Goal: Task Accomplishment & Management: Use online tool/utility

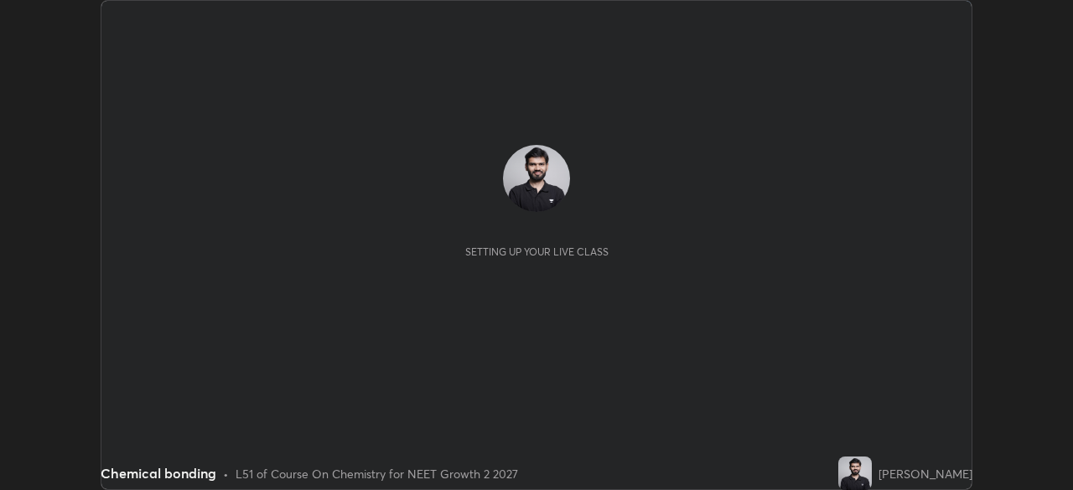
scroll to position [490, 1072]
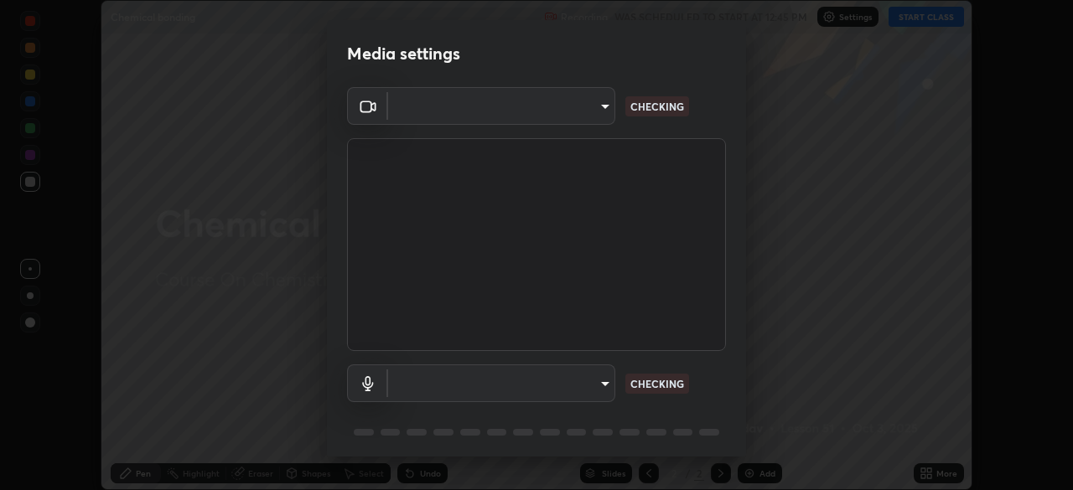
type input "09774d7d098996594ab6bce95c38d17c558d4da6542d49d5e665f1ab1cfd73a1"
click at [552, 377] on body "Erase all Chemical bonding Recording WAS SCHEDULED TO START AT 12:45 PM Setting…" at bounding box center [536, 245] width 1073 height 490
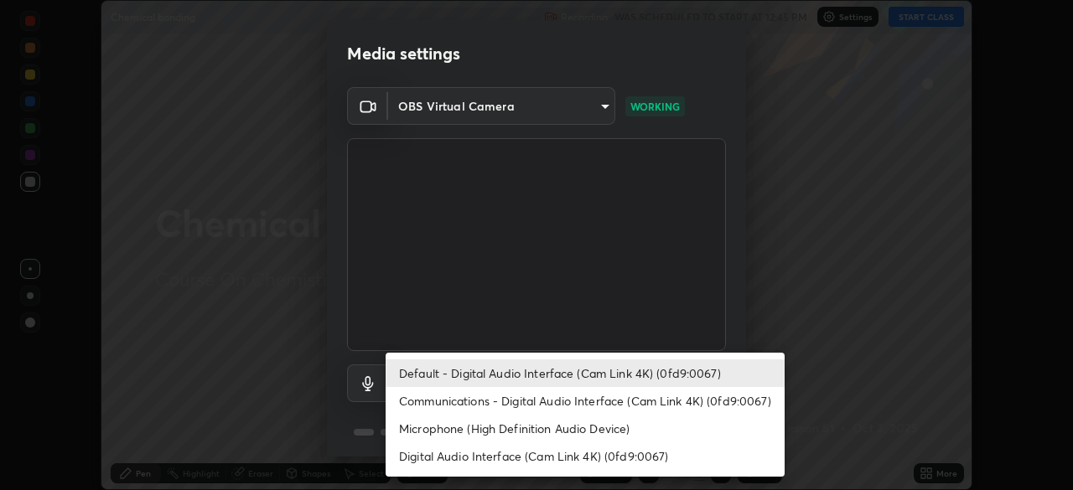
click at [507, 402] on li "Communications - Digital Audio Interface (Cam Link 4K) (0fd9:0067)" at bounding box center [585, 401] width 399 height 28
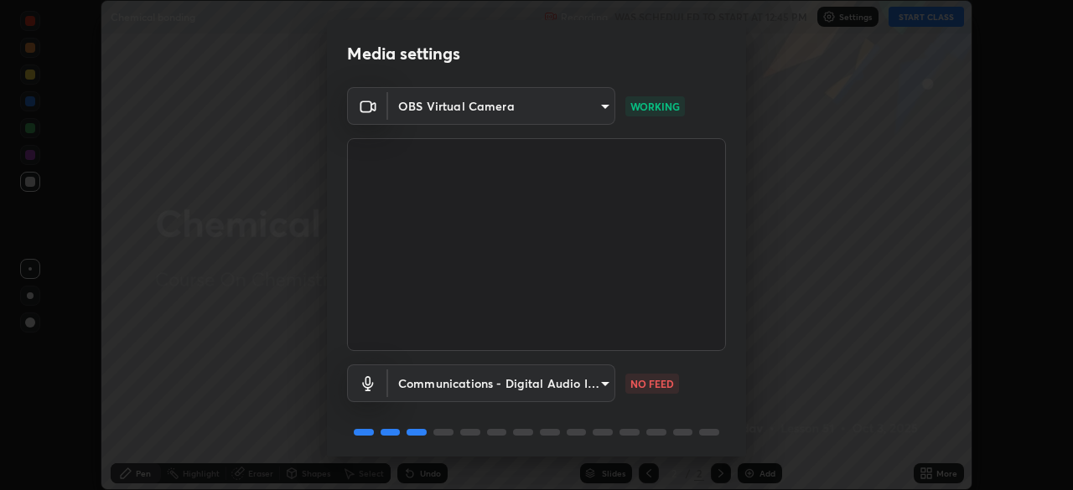
click at [502, 389] on body "Erase all Chemical bonding Recording WAS SCHEDULED TO START AT 12:45 PM Setting…" at bounding box center [536, 245] width 1073 height 490
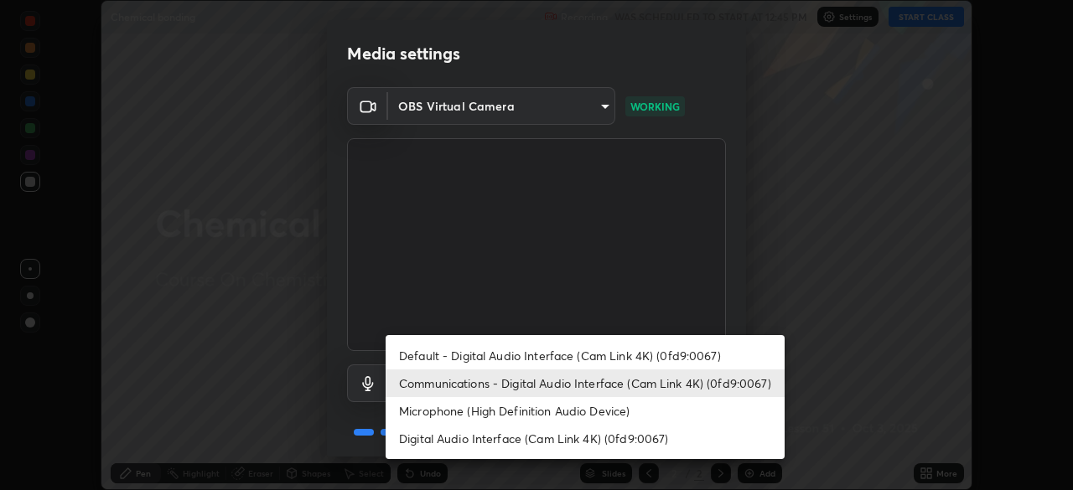
click at [492, 365] on li "Default - Digital Audio Interface (Cam Link 4K) (0fd9:0067)" at bounding box center [585, 356] width 399 height 28
type input "default"
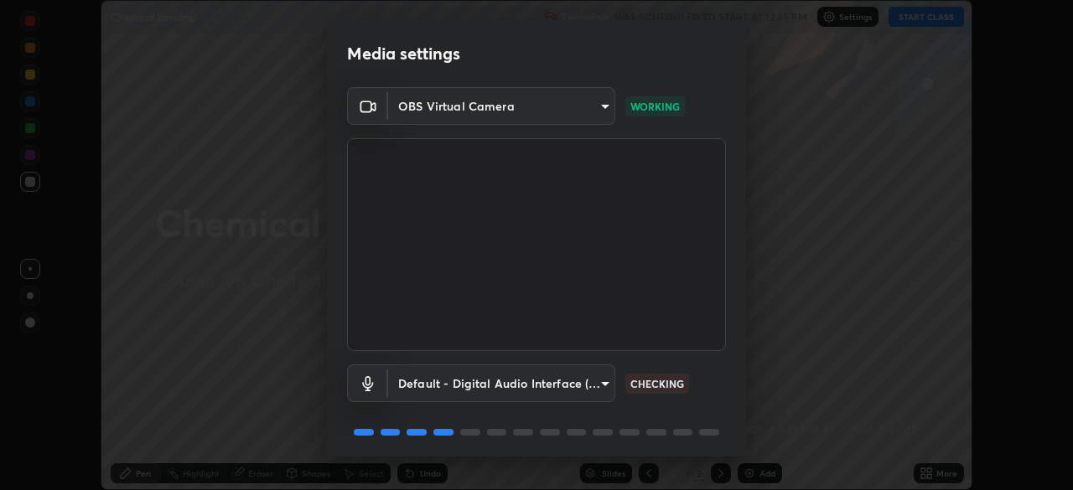
scroll to position [60, 0]
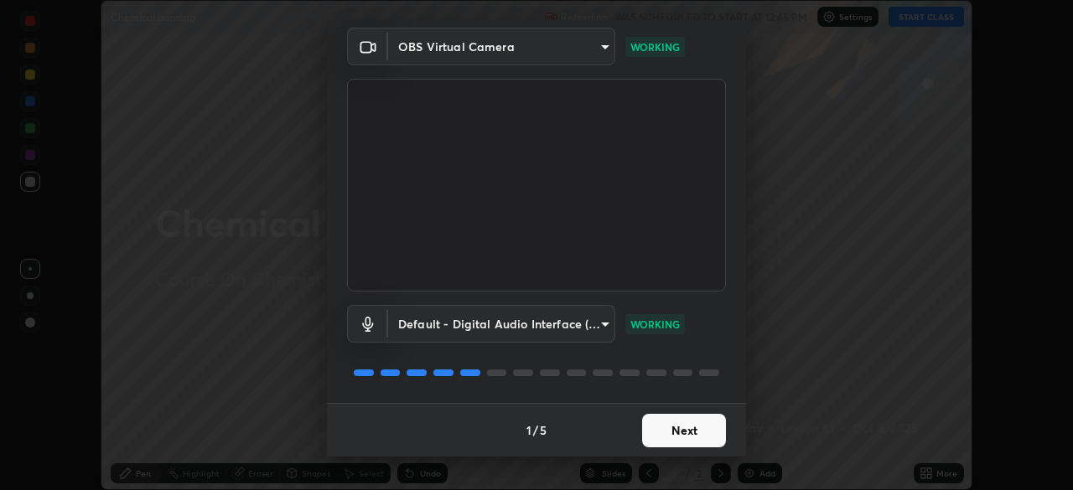
click at [668, 427] on button "Next" at bounding box center [684, 431] width 84 height 34
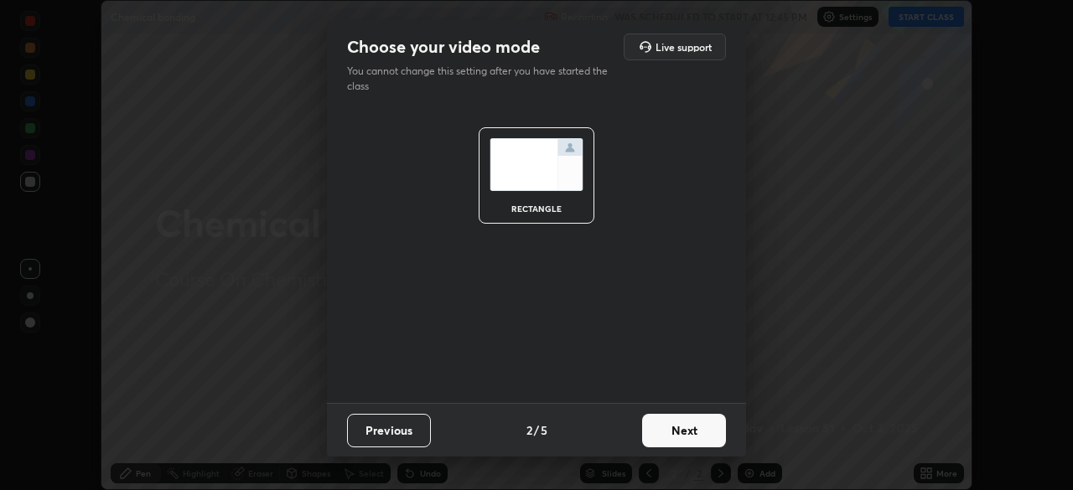
scroll to position [0, 0]
click at [672, 428] on button "Next" at bounding box center [684, 431] width 84 height 34
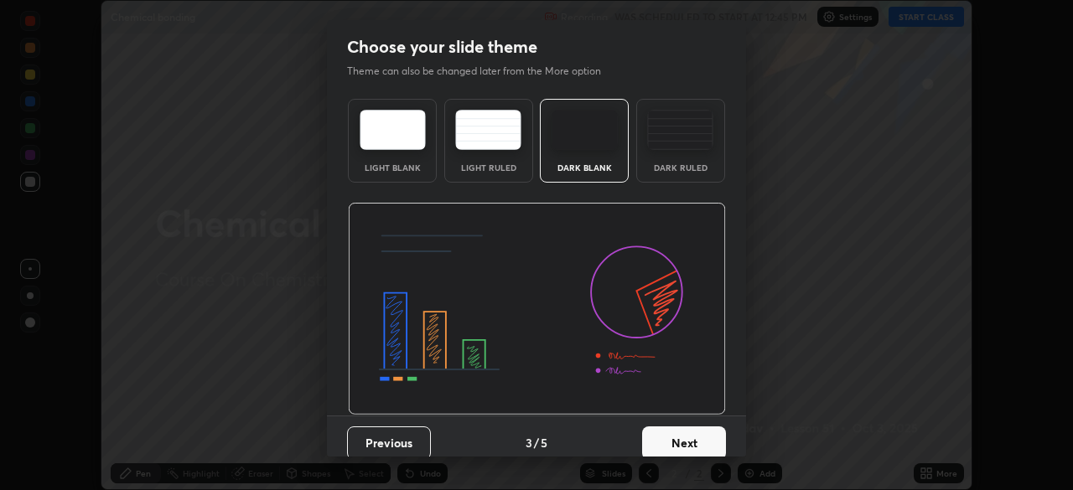
scroll to position [13, 0]
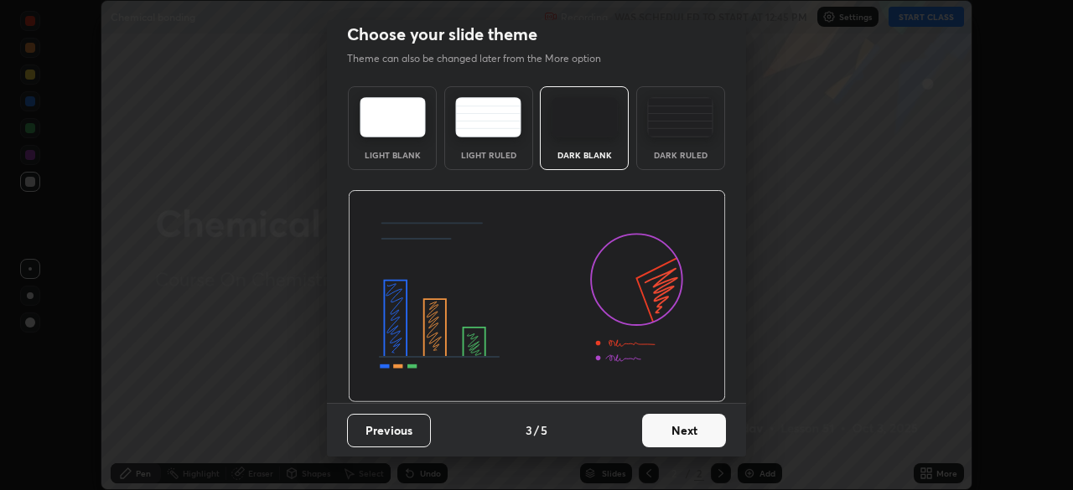
click at [677, 427] on button "Next" at bounding box center [684, 431] width 84 height 34
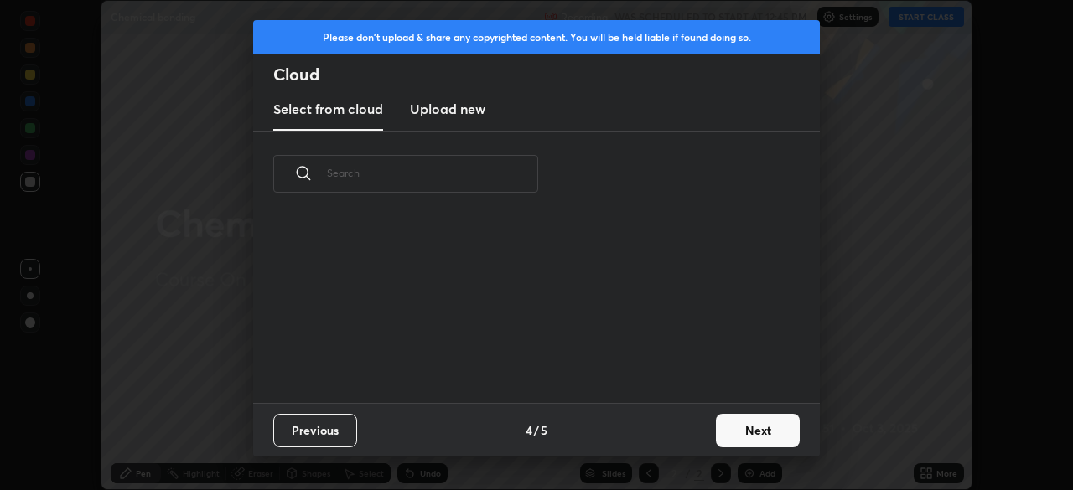
scroll to position [186, 538]
click at [735, 427] on button "Next" at bounding box center [758, 431] width 84 height 34
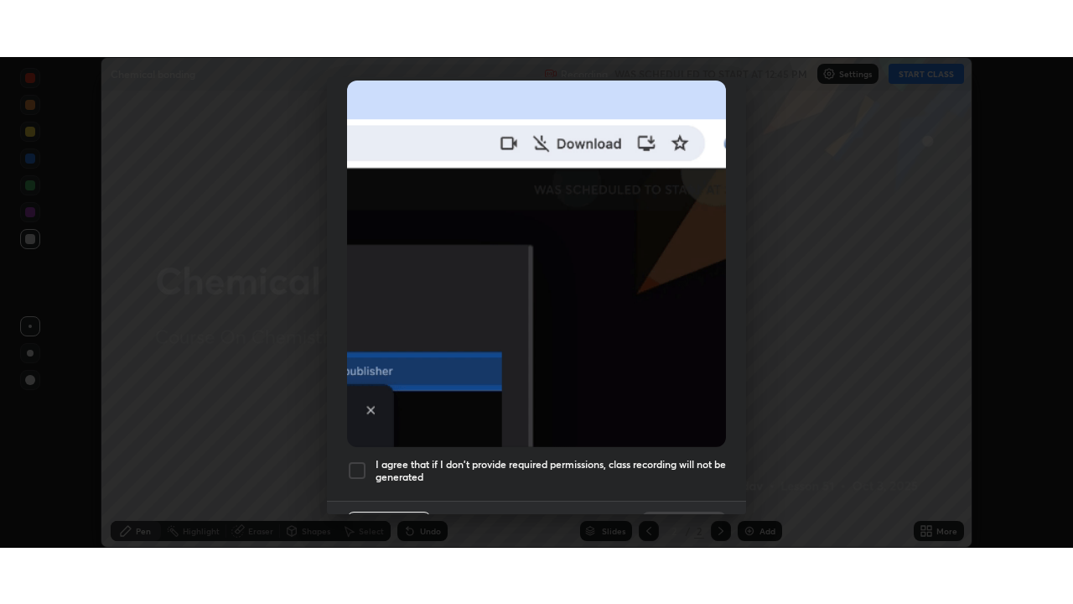
scroll to position [402, 0]
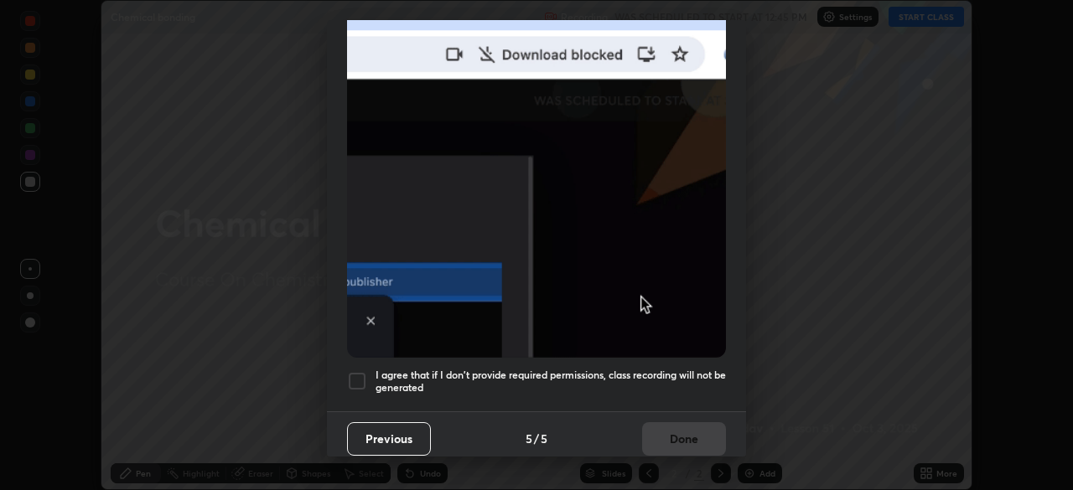
click at [666, 369] on h5 "I agree that if I don't provide required permissions, class recording will not …" at bounding box center [551, 382] width 350 height 26
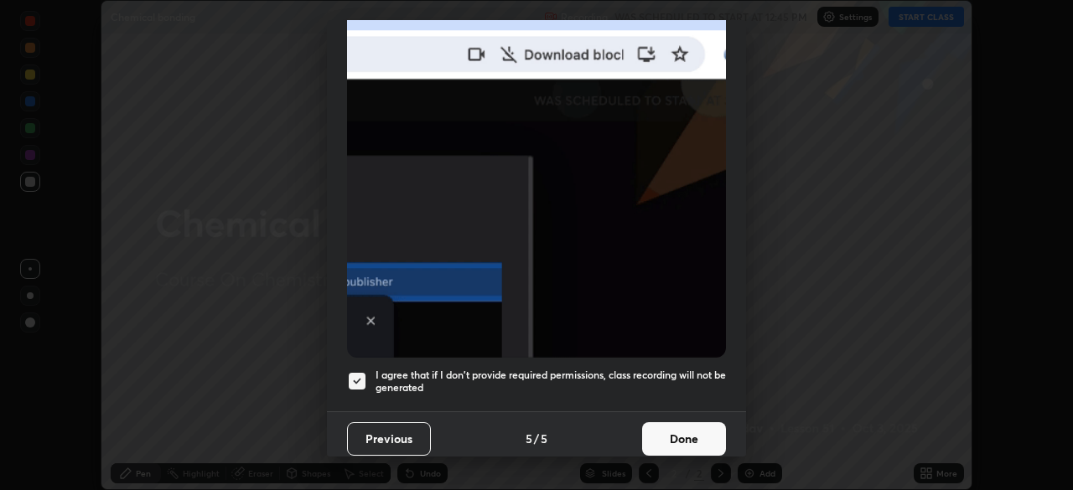
click at [675, 433] on button "Done" at bounding box center [684, 439] width 84 height 34
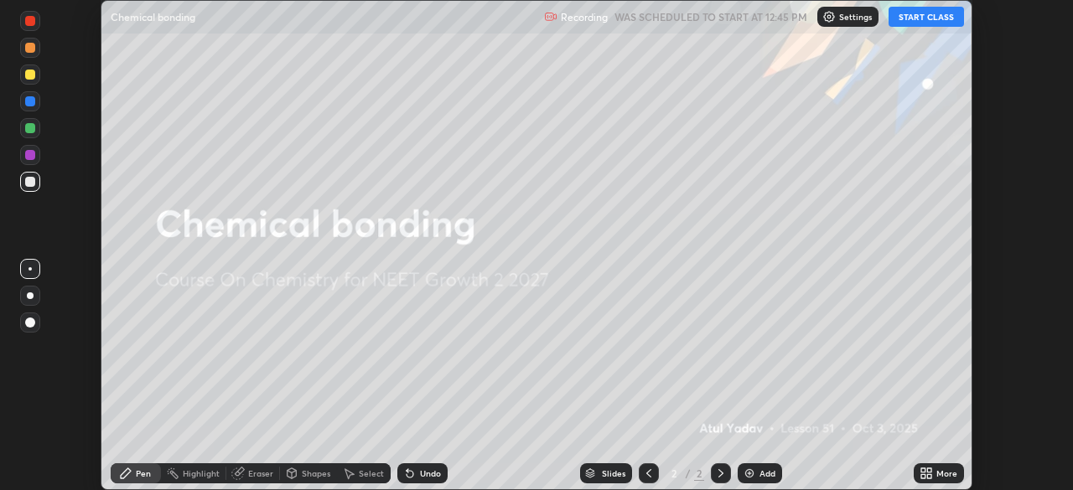
click at [919, 13] on button "START CLASS" at bounding box center [926, 17] width 75 height 20
click at [923, 470] on icon at bounding box center [923, 471] width 4 height 4
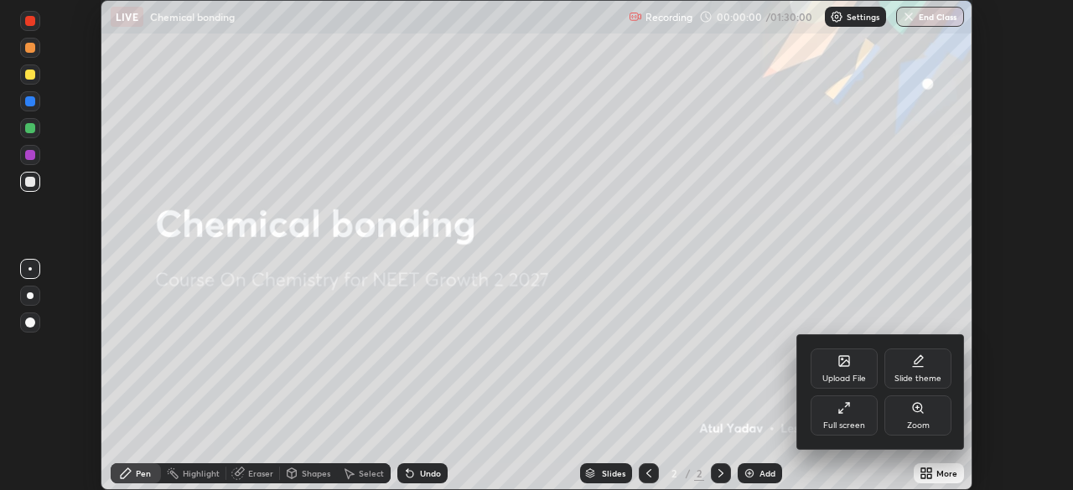
click at [840, 423] on div "Full screen" at bounding box center [844, 426] width 42 height 8
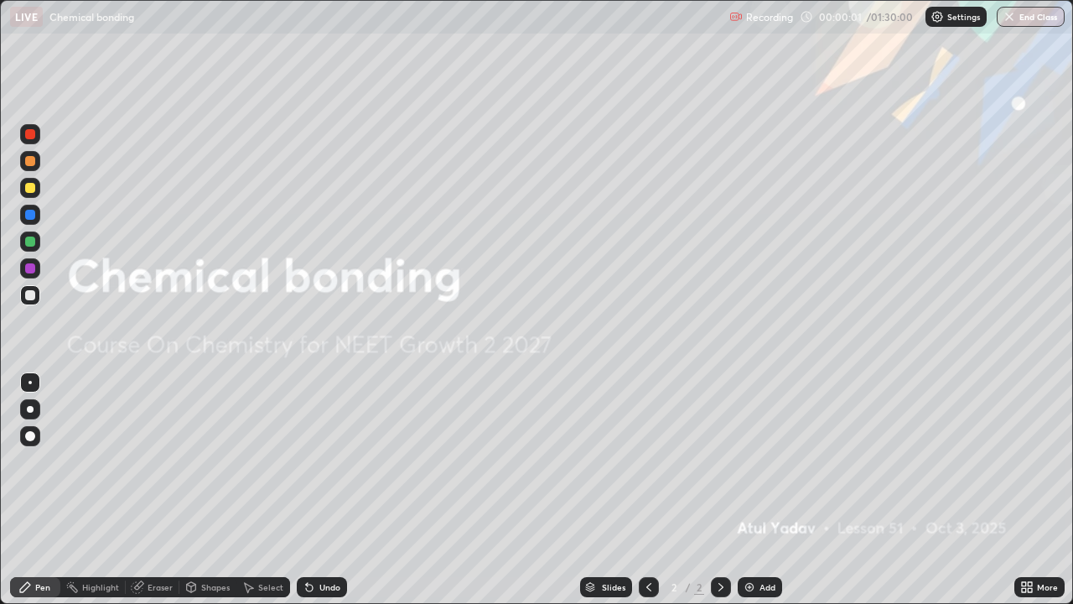
scroll to position [604, 1073]
click at [754, 490] on img at bounding box center [749, 586] width 13 height 13
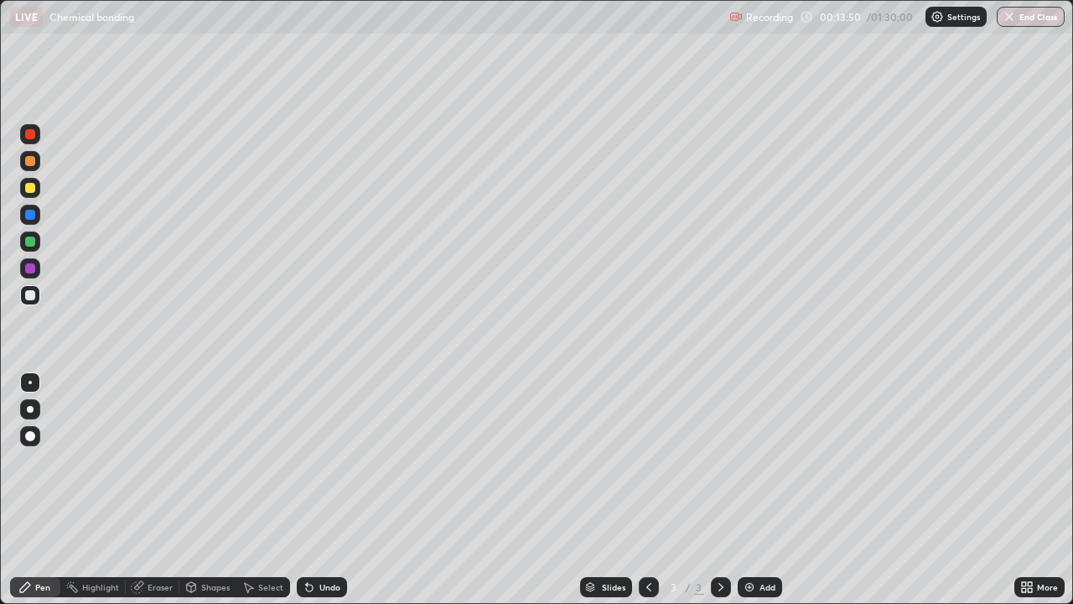
click at [31, 184] on div at bounding box center [30, 188] width 10 height 10
click at [307, 490] on icon at bounding box center [309, 587] width 7 height 7
click at [33, 269] on div at bounding box center [30, 268] width 10 height 10
click at [32, 127] on div at bounding box center [30, 134] width 20 height 20
click at [332, 490] on div "Undo" at bounding box center [329, 587] width 21 height 8
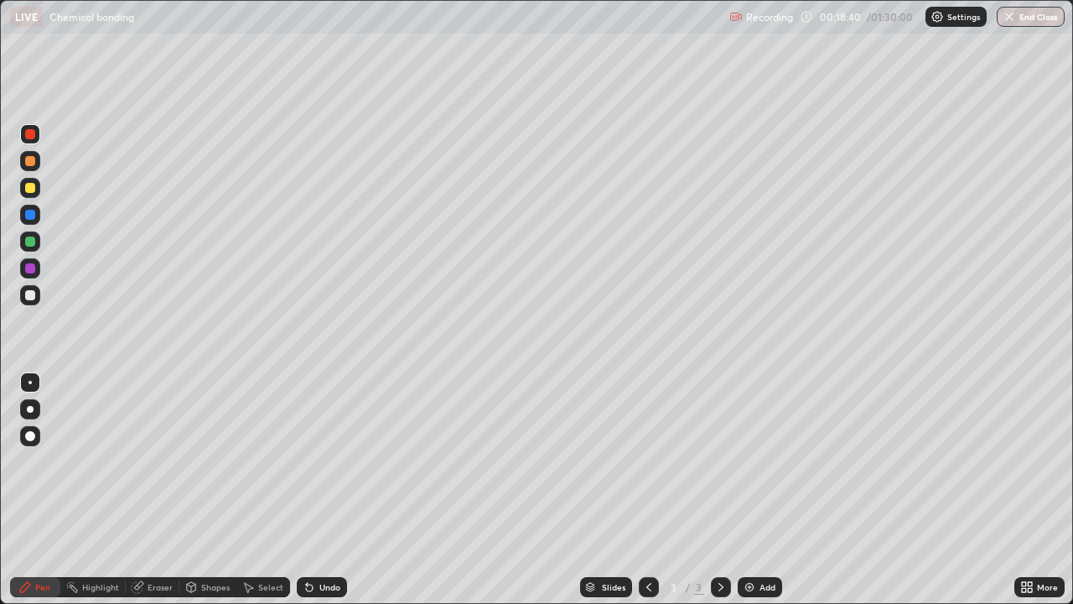
click at [323, 490] on div "Undo" at bounding box center [322, 587] width 50 height 20
click at [759, 490] on div "Add" at bounding box center [760, 587] width 44 height 20
click at [653, 490] on div at bounding box center [649, 587] width 20 height 20
click at [719, 490] on icon at bounding box center [720, 586] width 13 height 13
click at [38, 271] on div at bounding box center [30, 268] width 20 height 20
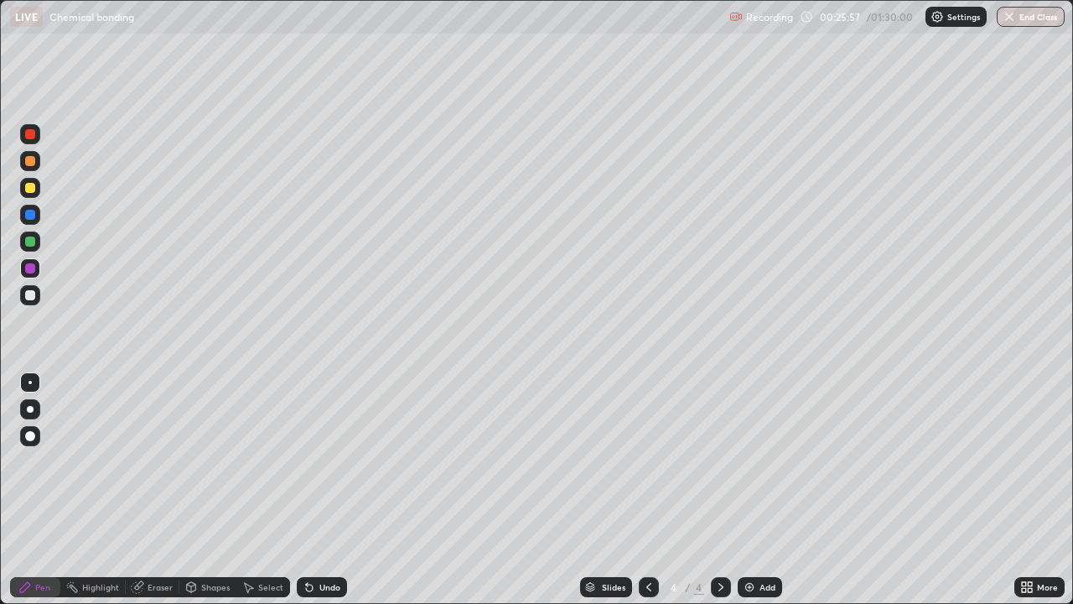
click at [313, 490] on icon at bounding box center [309, 586] width 13 height 13
click at [306, 490] on icon at bounding box center [307, 584] width 2 height 2
click at [308, 490] on icon at bounding box center [309, 586] width 13 height 13
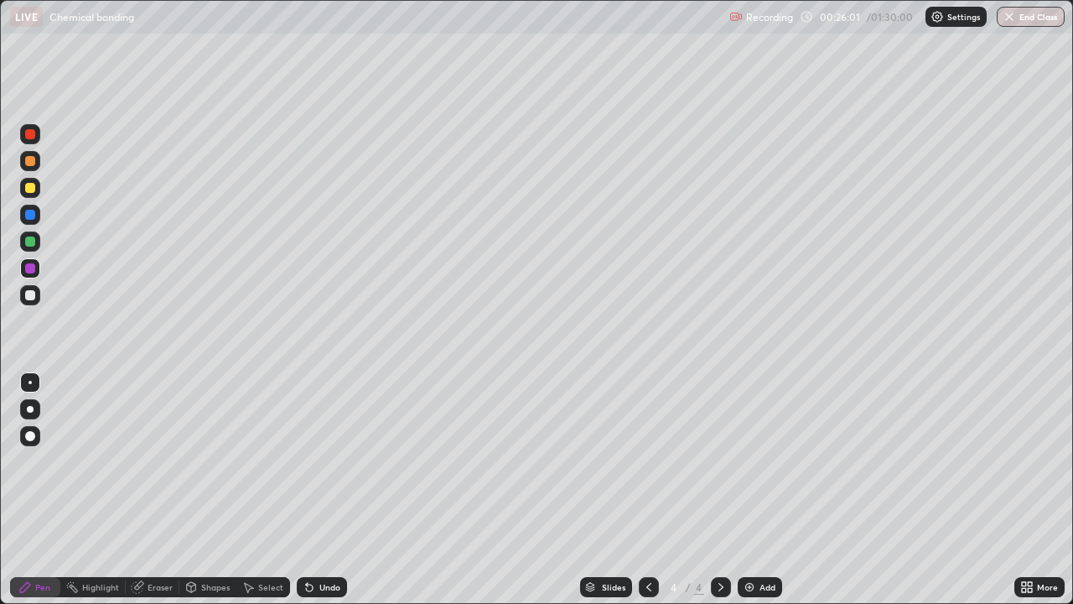
click at [308, 490] on div "Undo" at bounding box center [322, 587] width 50 height 20
click at [39, 238] on div at bounding box center [30, 241] width 20 height 20
click at [137, 490] on icon at bounding box center [137, 587] width 11 height 11
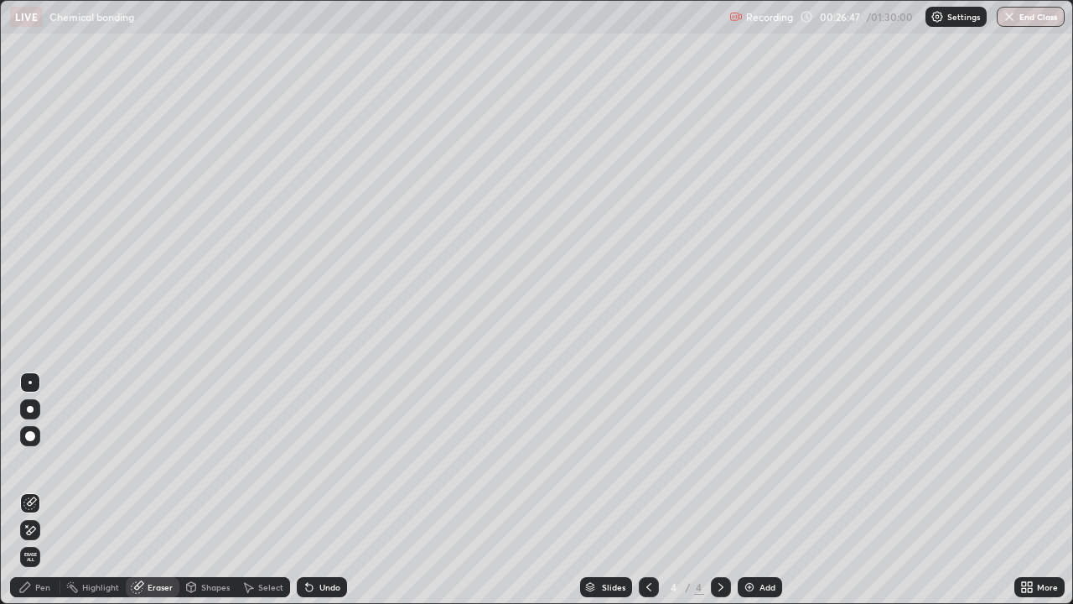
click at [43, 490] on div "Pen" at bounding box center [42, 587] width 15 height 8
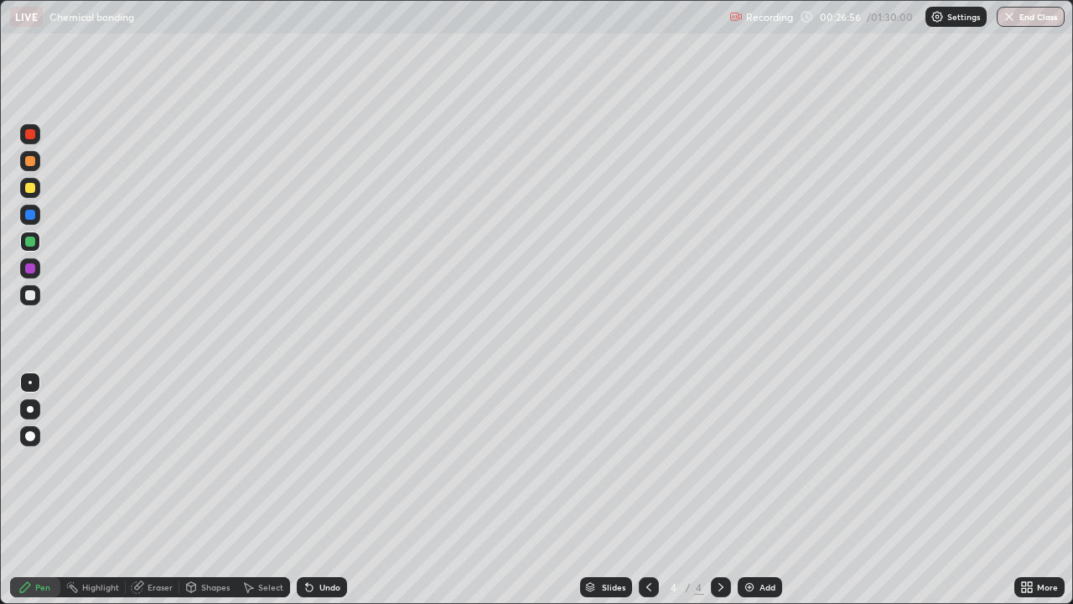
click at [646, 490] on icon at bounding box center [648, 586] width 13 height 13
click at [712, 490] on div at bounding box center [721, 587] width 20 height 20
click at [32, 188] on div at bounding box center [30, 188] width 10 height 10
click at [153, 490] on div "Eraser" at bounding box center [153, 587] width 54 height 20
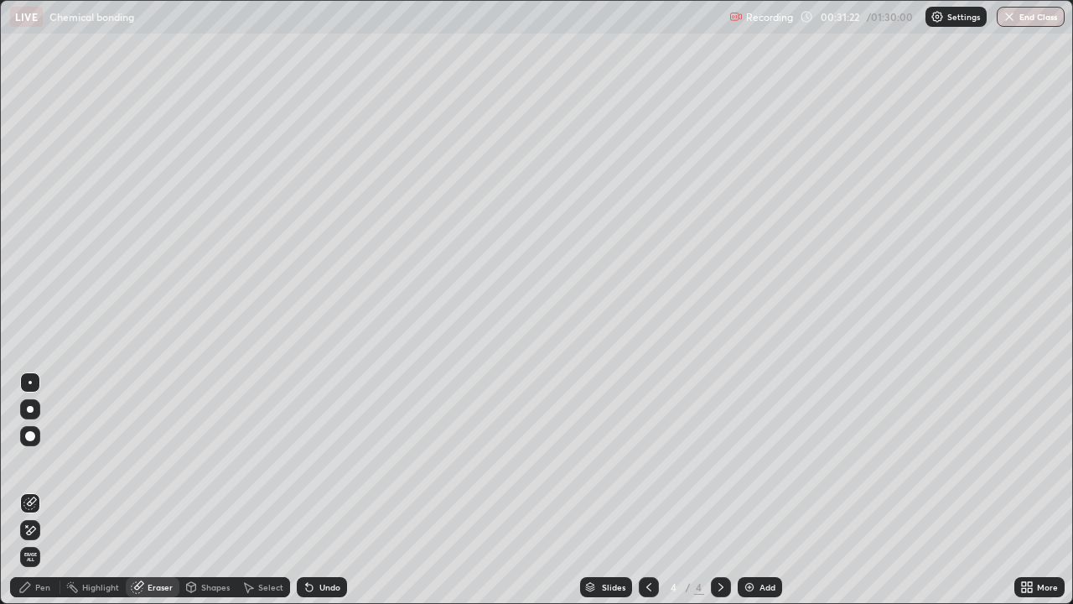
click at [47, 490] on div "Pen" at bounding box center [42, 587] width 15 height 8
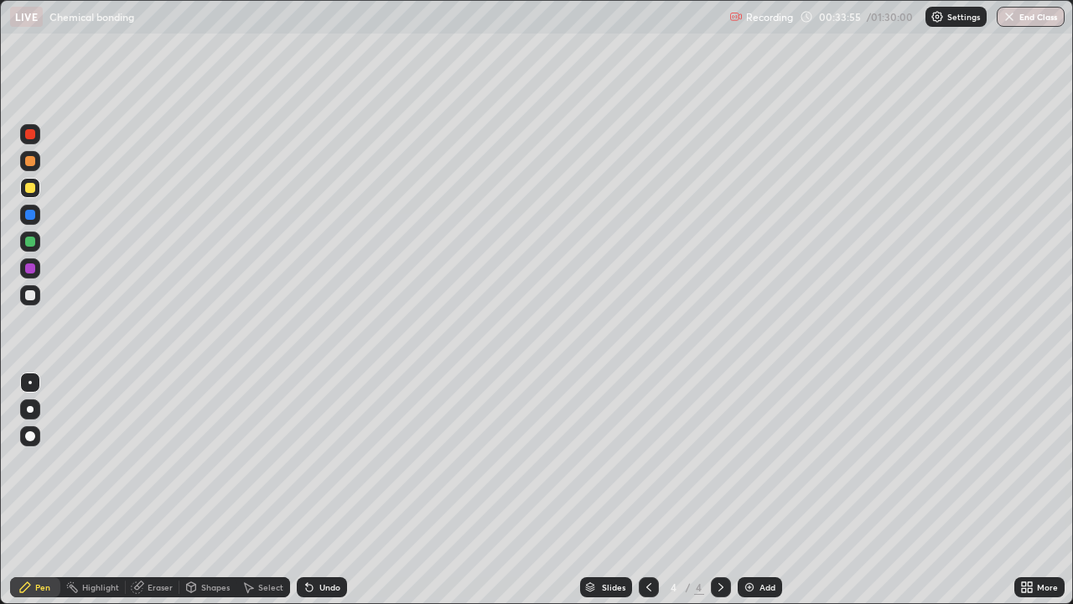
click at [752, 490] on img at bounding box center [749, 586] width 13 height 13
click at [750, 490] on img at bounding box center [749, 586] width 13 height 13
click at [315, 490] on div "Undo" at bounding box center [322, 587] width 50 height 20
click at [197, 490] on div "Shapes" at bounding box center [207, 587] width 57 height 20
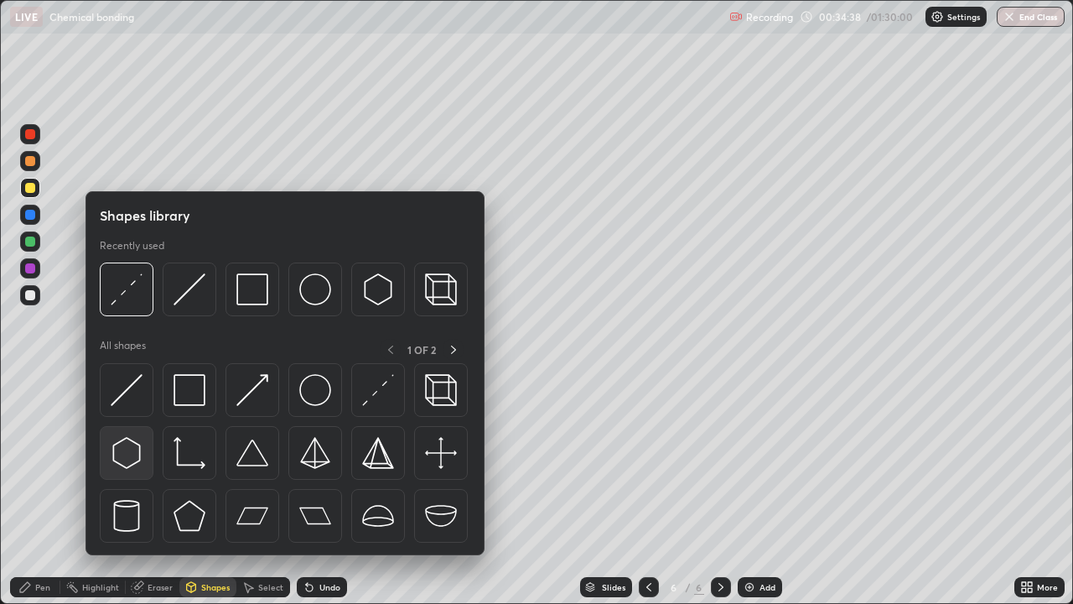
click at [132, 454] on img at bounding box center [127, 453] width 32 height 32
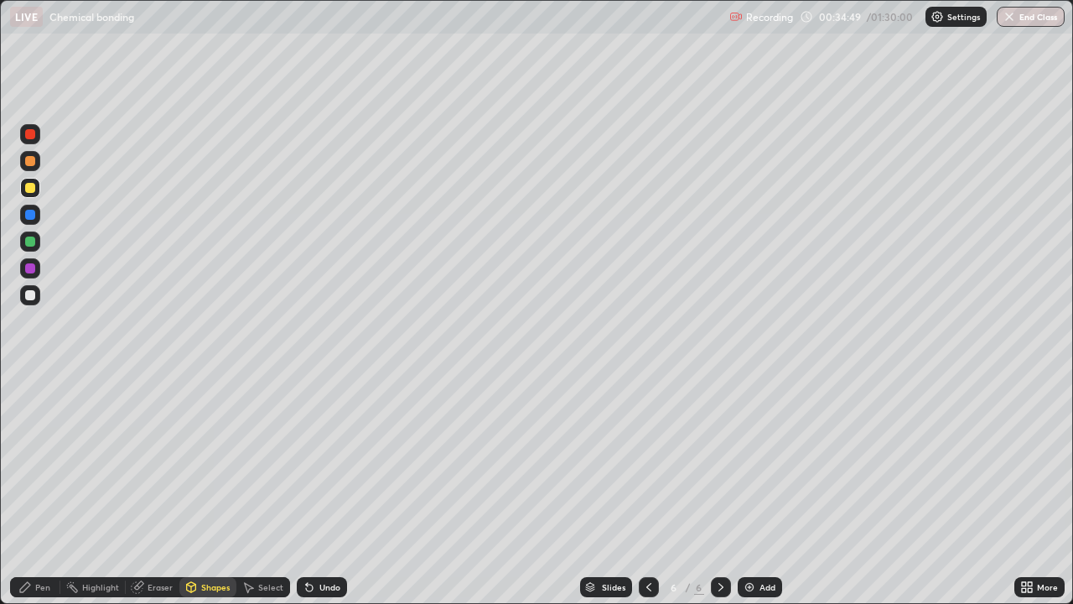
click at [209, 490] on div "Shapes" at bounding box center [215, 587] width 28 height 8
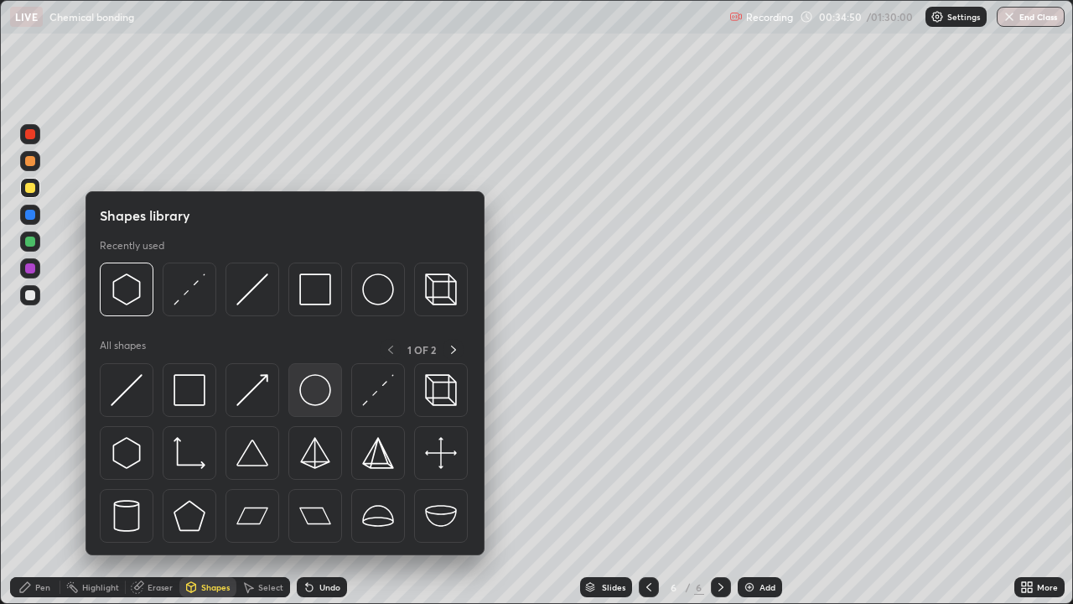
click at [319, 392] on img at bounding box center [315, 390] width 32 height 32
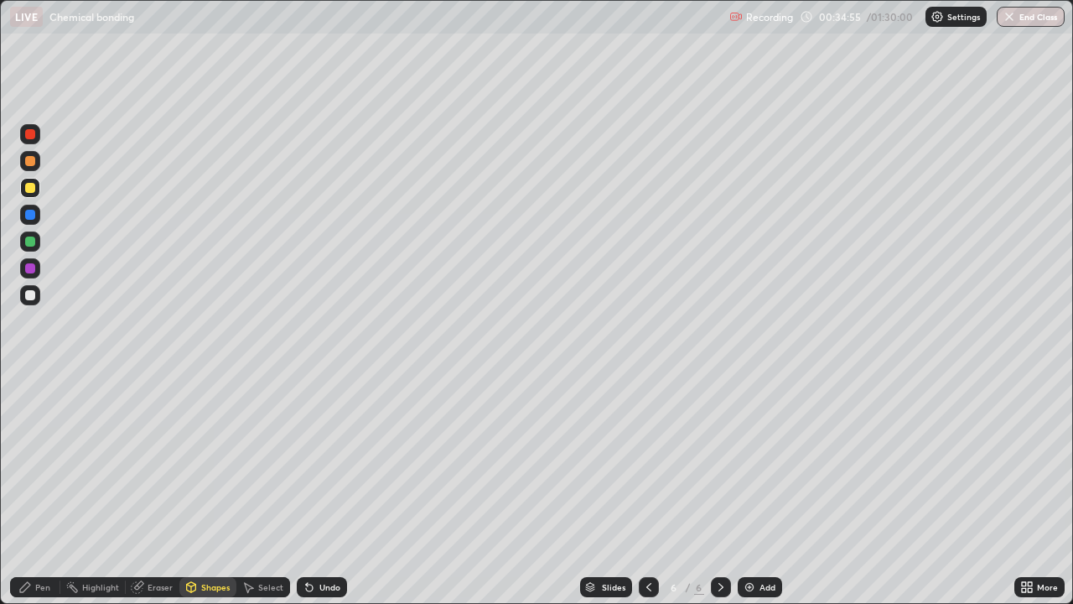
click at [31, 490] on icon at bounding box center [24, 586] width 13 height 13
click at [639, 490] on div at bounding box center [649, 587] width 20 height 34
click at [322, 490] on div "Undo" at bounding box center [329, 587] width 21 height 8
click at [319, 490] on div "Undo" at bounding box center [322, 587] width 50 height 20
click at [318, 490] on div "Undo" at bounding box center [322, 587] width 50 height 20
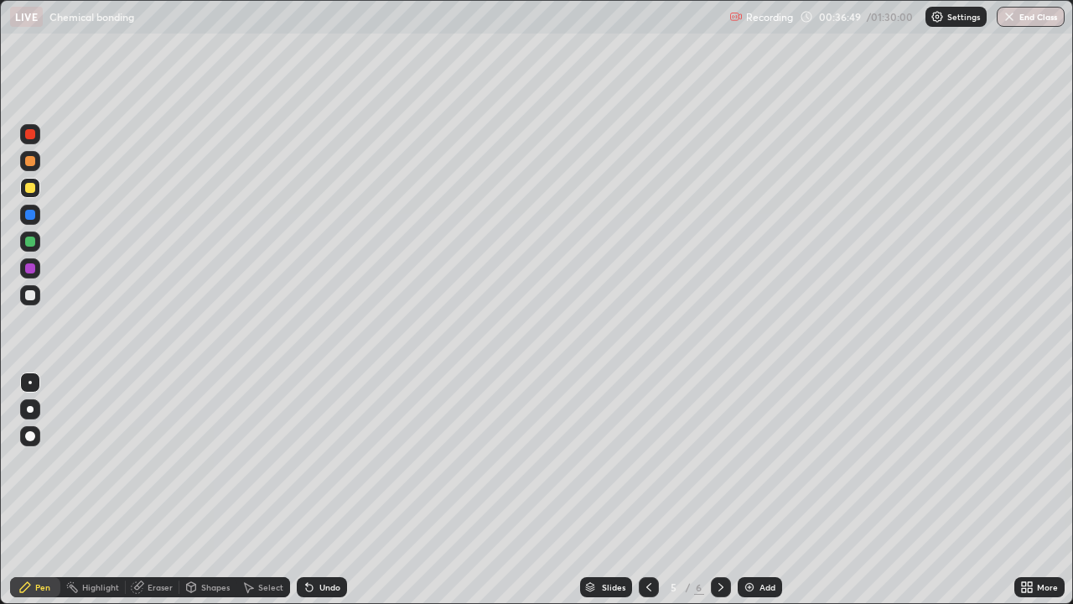
click at [316, 490] on div "Undo" at bounding box center [322, 587] width 50 height 20
click at [314, 490] on div "Undo" at bounding box center [322, 587] width 50 height 20
click at [110, 490] on div "Highlight" at bounding box center [100, 587] width 37 height 8
click at [109, 490] on div "Highlight" at bounding box center [100, 587] width 37 height 8
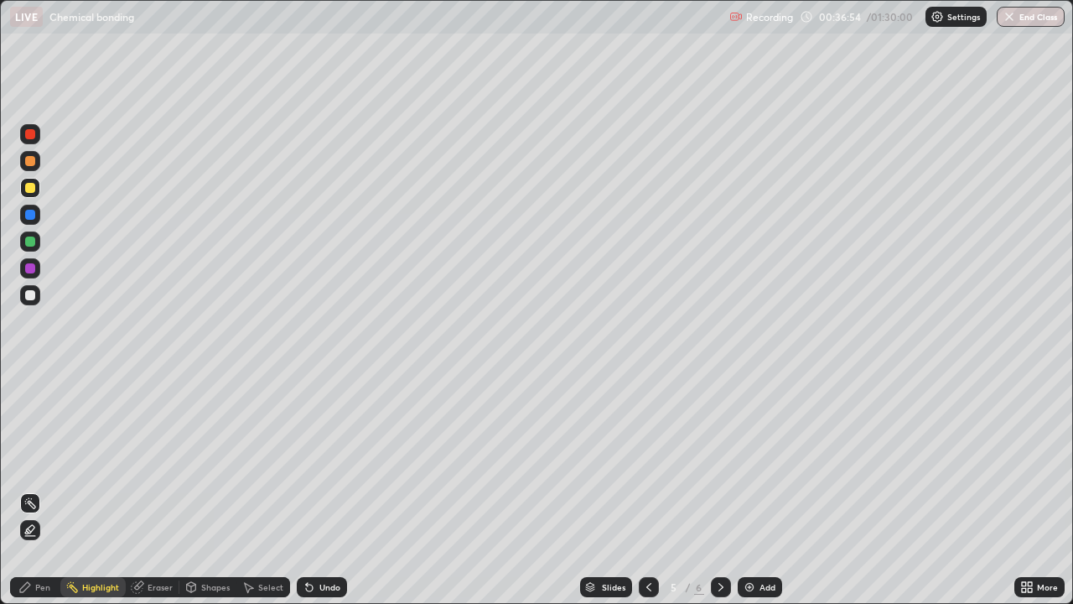
click at [154, 490] on div "Eraser" at bounding box center [160, 587] width 25 height 8
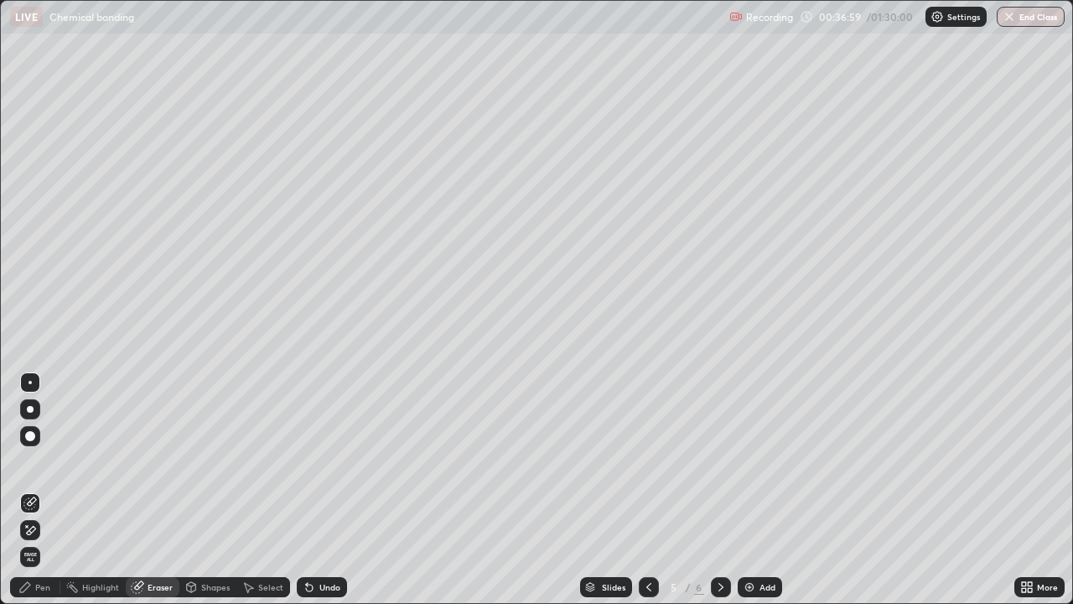
click at [54, 490] on div "Pen" at bounding box center [35, 587] width 50 height 20
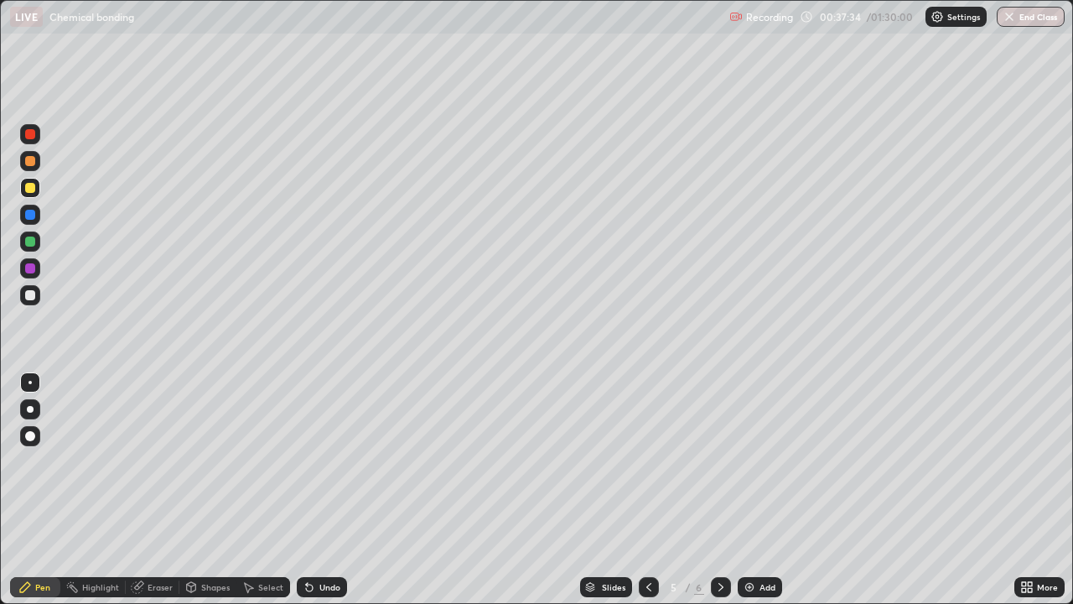
click at [34, 216] on div at bounding box center [30, 215] width 10 height 10
click at [213, 490] on div "Shapes" at bounding box center [215, 587] width 28 height 8
click at [37, 268] on div at bounding box center [30, 268] width 20 height 20
click at [46, 490] on div "Pen" at bounding box center [42, 587] width 15 height 8
click at [31, 217] on div at bounding box center [30, 215] width 10 height 10
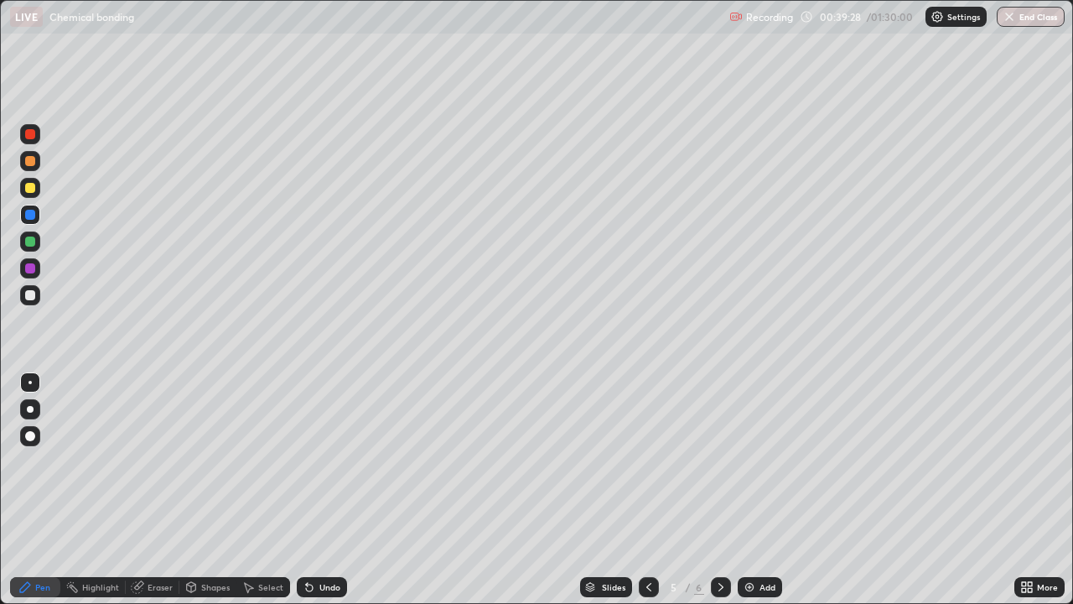
click at [28, 239] on div at bounding box center [30, 241] width 10 height 10
click at [979, 25] on div "Settings" at bounding box center [955, 17] width 61 height 20
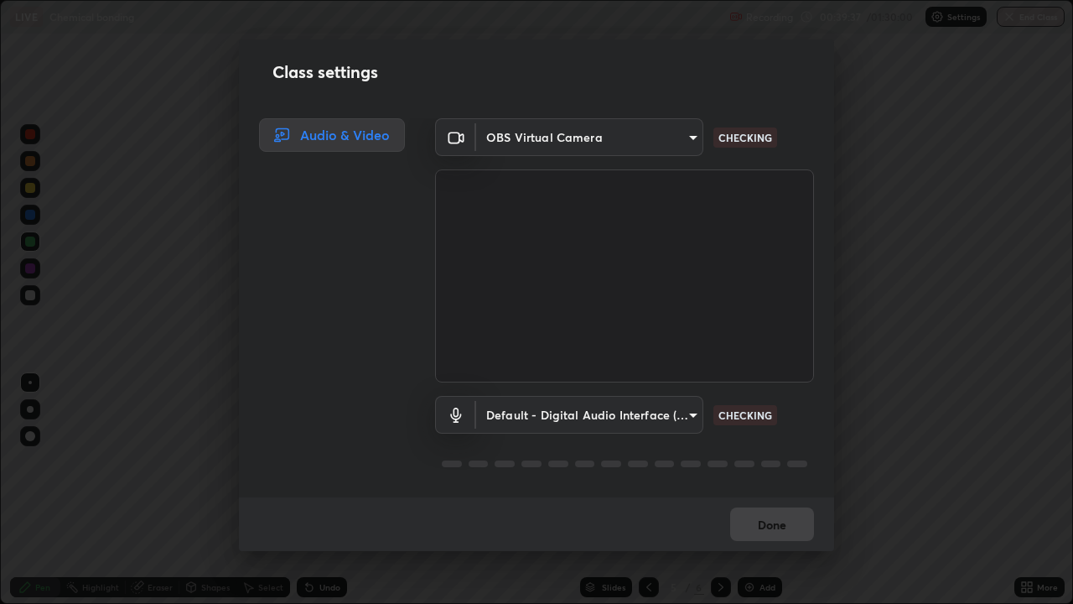
click at [981, 34] on div "Class settings Audio & Video OBS Virtual Camera 09774d7d098996594ab6bce95c38d17…" at bounding box center [536, 302] width 1073 height 604
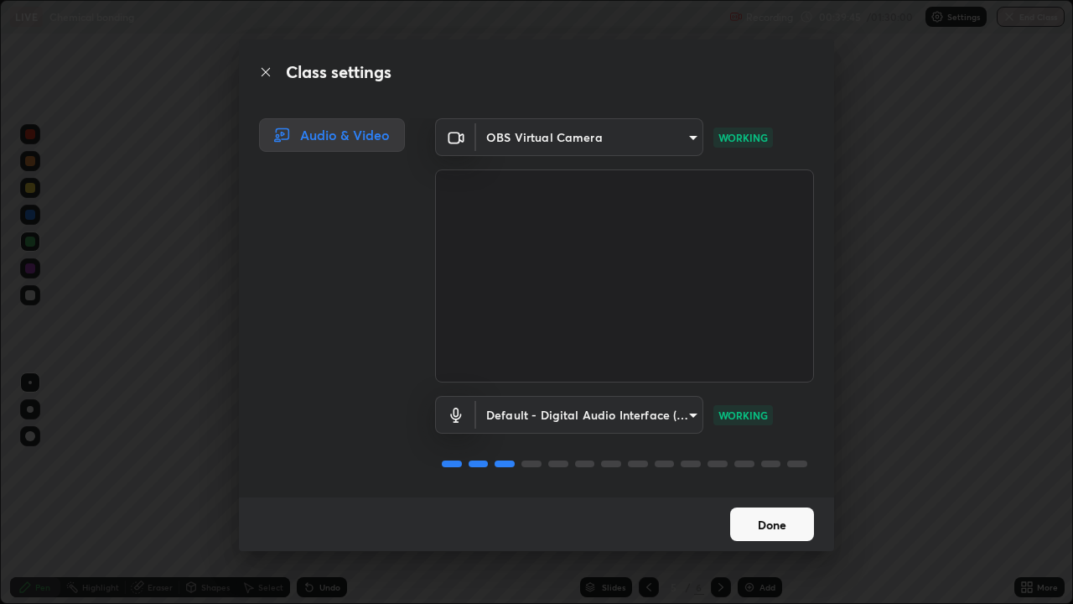
click at [769, 490] on button "Done" at bounding box center [772, 524] width 84 height 34
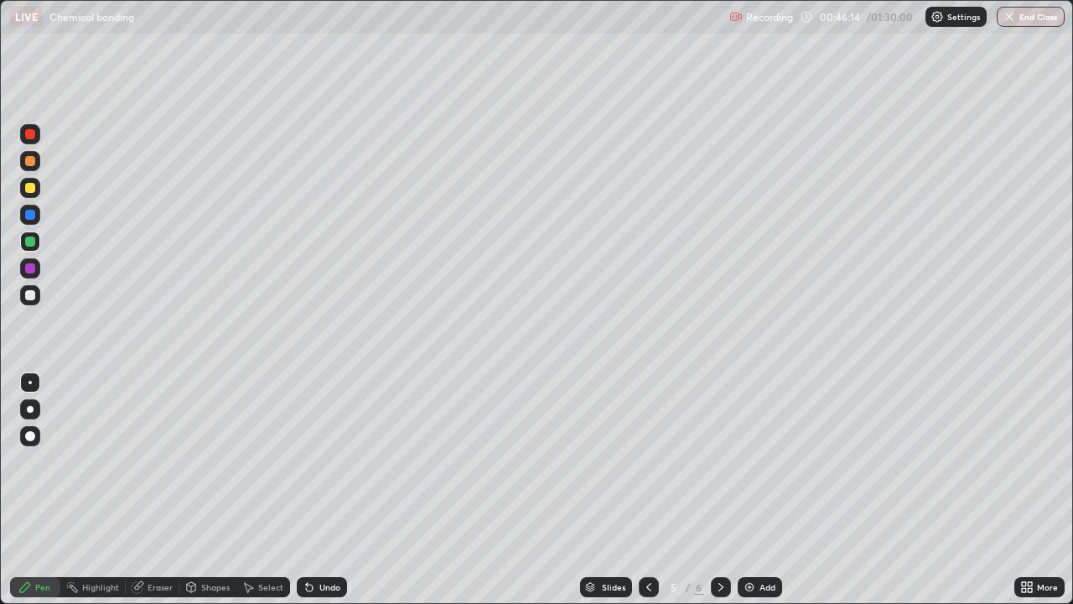
click at [153, 490] on div "Eraser" at bounding box center [160, 587] width 25 height 8
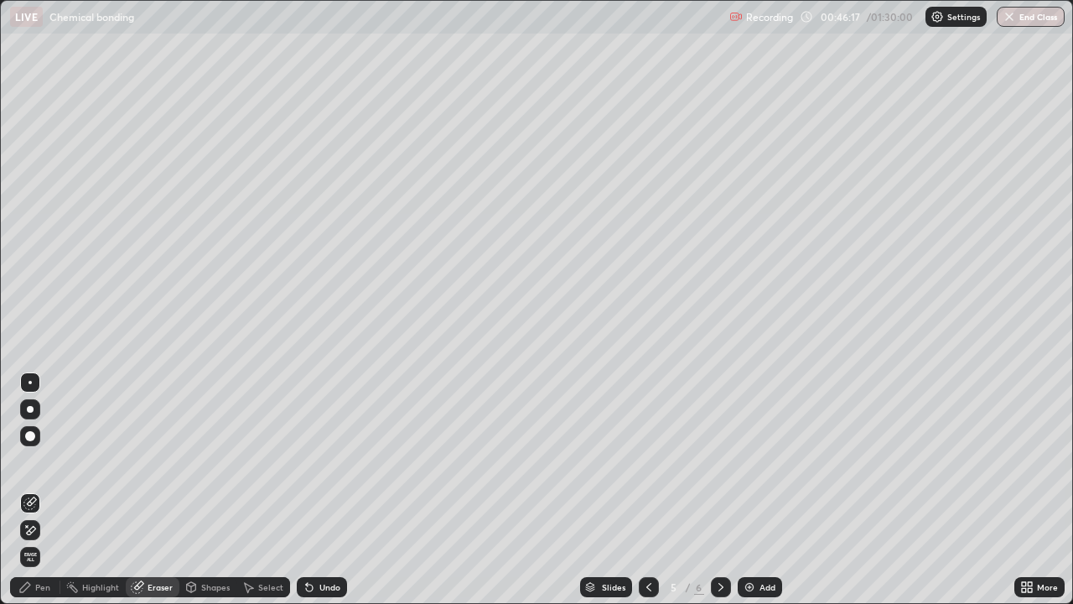
click at [48, 490] on div "Pen" at bounding box center [42, 587] width 15 height 8
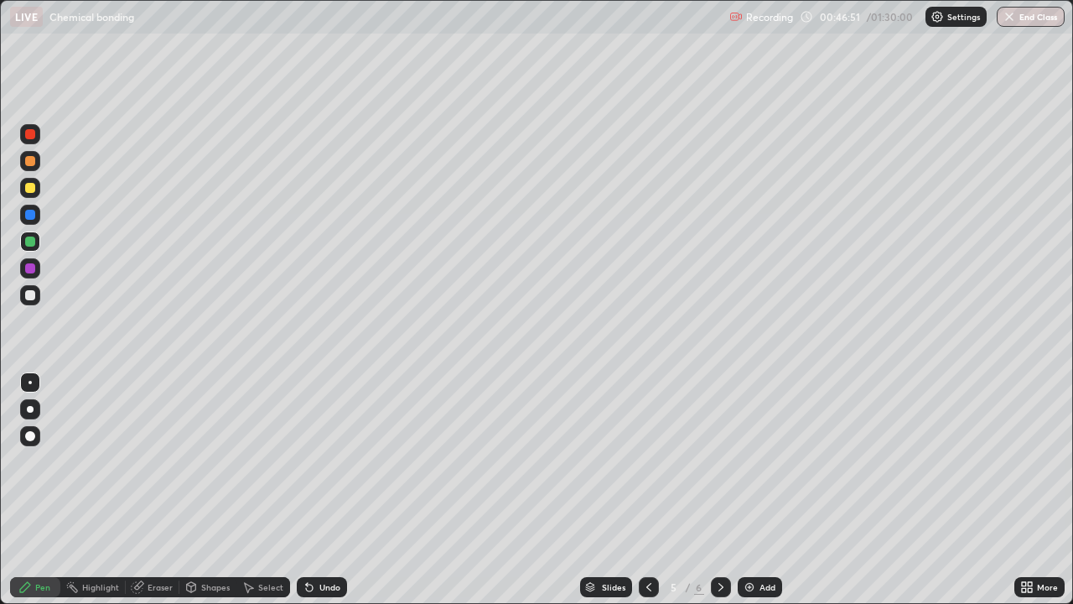
click at [714, 490] on icon at bounding box center [720, 586] width 13 height 13
click at [745, 490] on img at bounding box center [749, 586] width 13 height 13
click at [32, 189] on div at bounding box center [30, 188] width 10 height 10
click at [34, 298] on div at bounding box center [30, 295] width 10 height 10
click at [34, 191] on div at bounding box center [30, 188] width 10 height 10
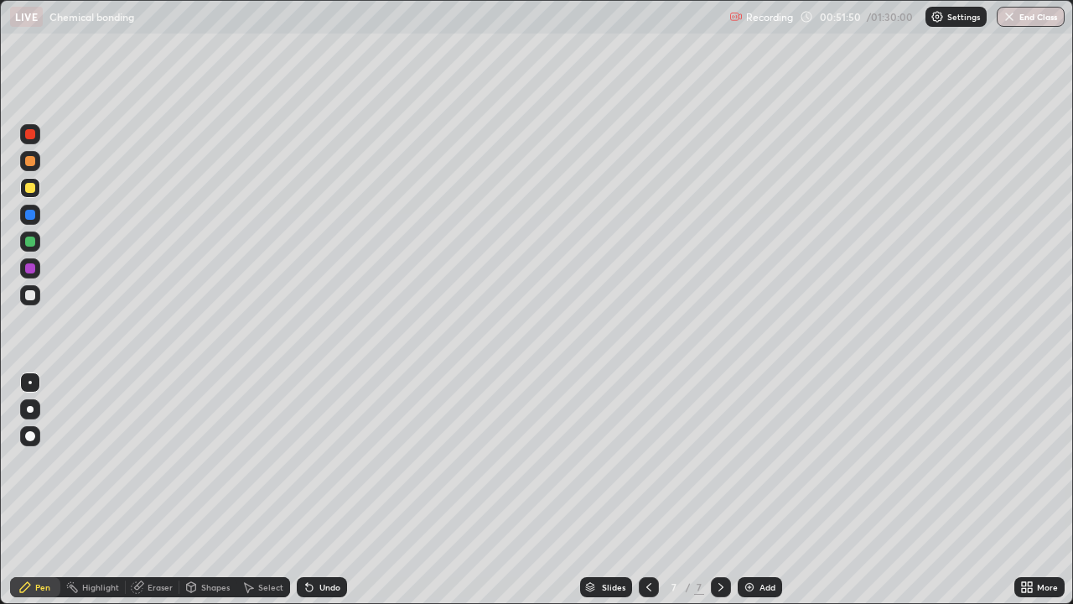
click at [310, 490] on icon at bounding box center [309, 586] width 13 height 13
click at [319, 490] on div "Undo" at bounding box center [322, 587] width 50 height 20
click at [320, 490] on div "Undo" at bounding box center [329, 587] width 21 height 8
click at [319, 490] on div "Undo" at bounding box center [329, 587] width 21 height 8
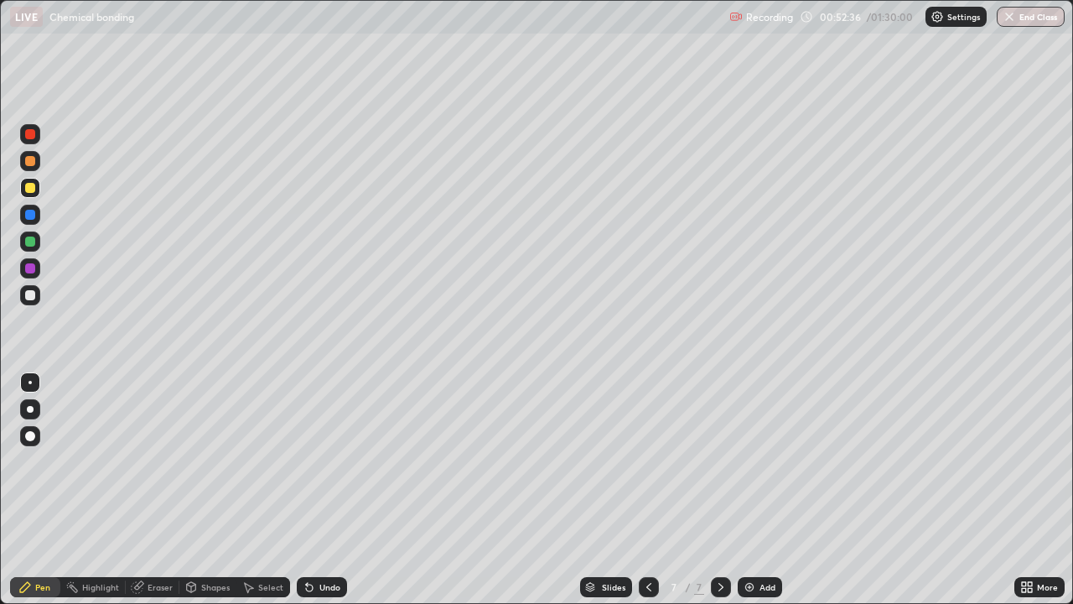
click at [313, 490] on icon at bounding box center [309, 586] width 13 height 13
click at [753, 490] on img at bounding box center [749, 586] width 13 height 13
click at [33, 269] on div at bounding box center [30, 268] width 10 height 10
click at [321, 490] on div "Undo" at bounding box center [329, 587] width 21 height 8
click at [32, 242] on div at bounding box center [30, 241] width 10 height 10
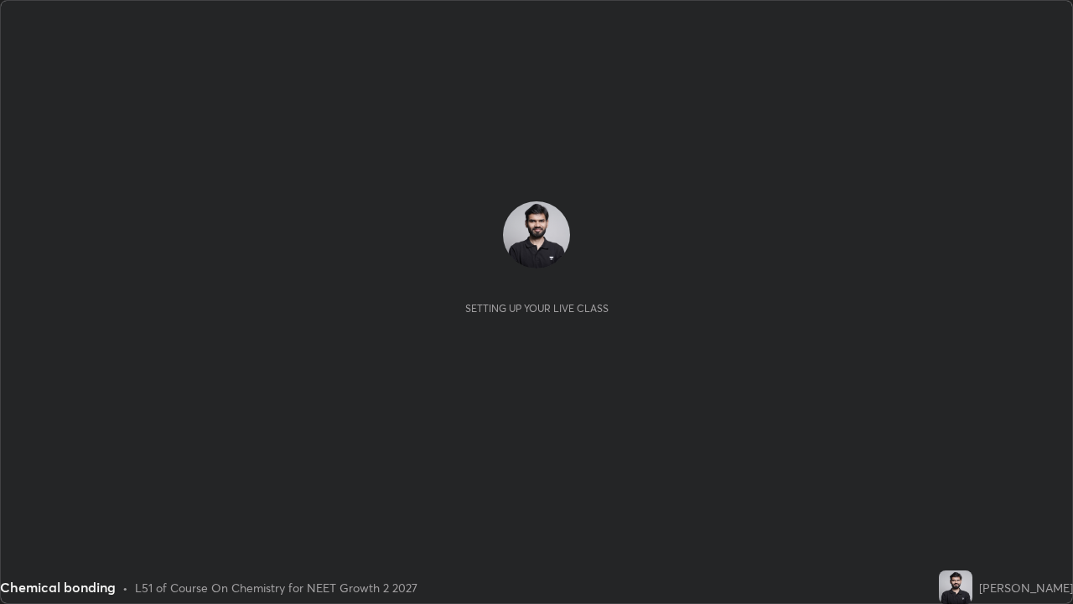
scroll to position [604, 1072]
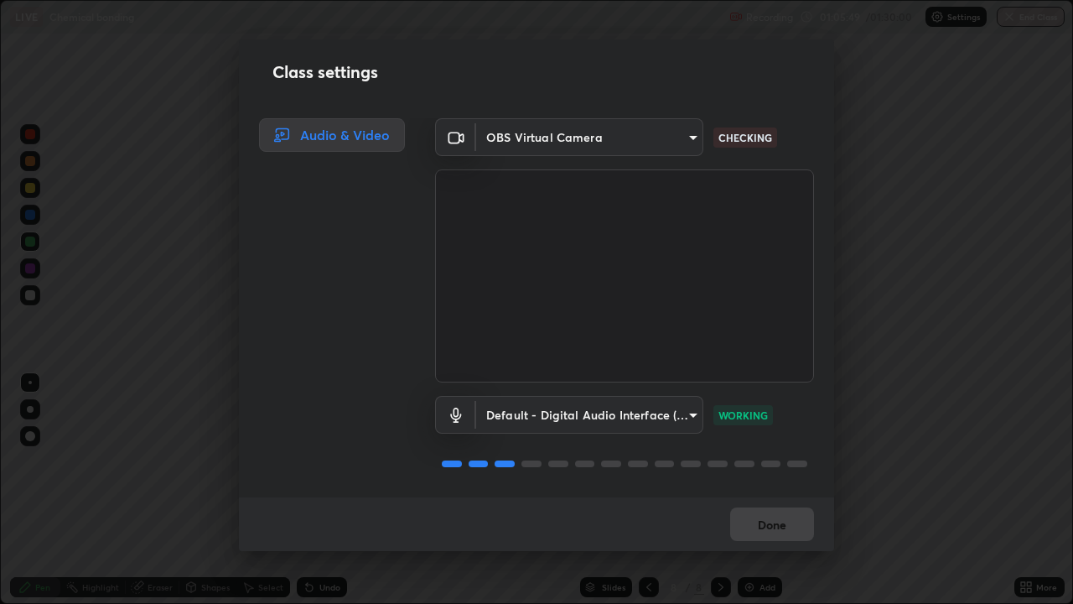
click at [750, 510] on div "Done" at bounding box center [536, 524] width 595 height 54
click at [748, 516] on button "Done" at bounding box center [772, 524] width 84 height 34
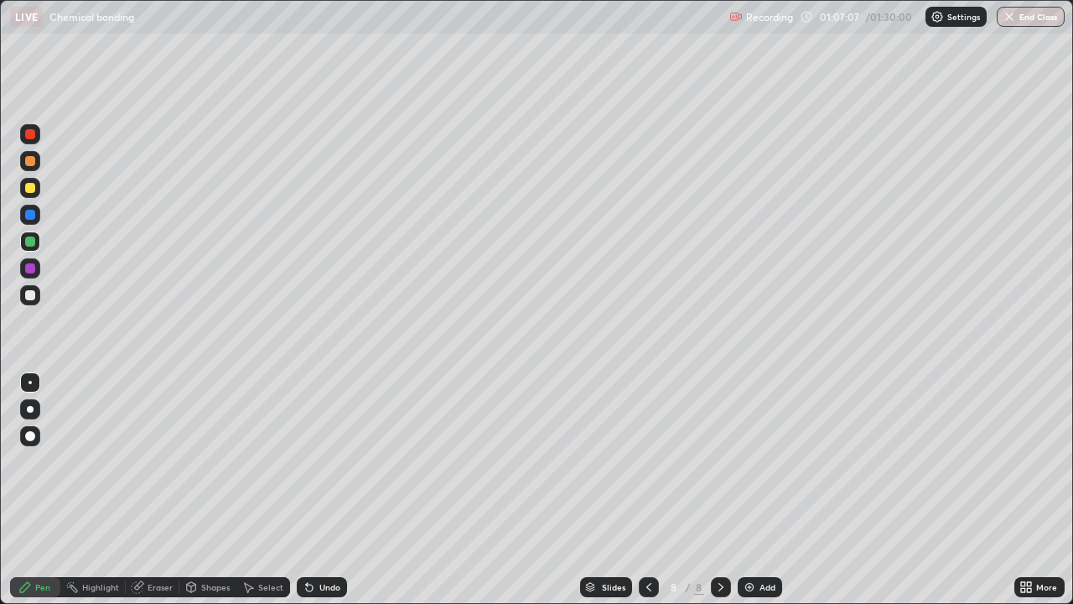
click at [520, 583] on div "Slides 8 / 8 Add" at bounding box center [680, 587] width 667 height 34
click at [29, 187] on div at bounding box center [30, 188] width 10 height 10
click at [753, 591] on img at bounding box center [749, 586] width 13 height 13
click at [306, 583] on icon at bounding box center [307, 584] width 2 height 2
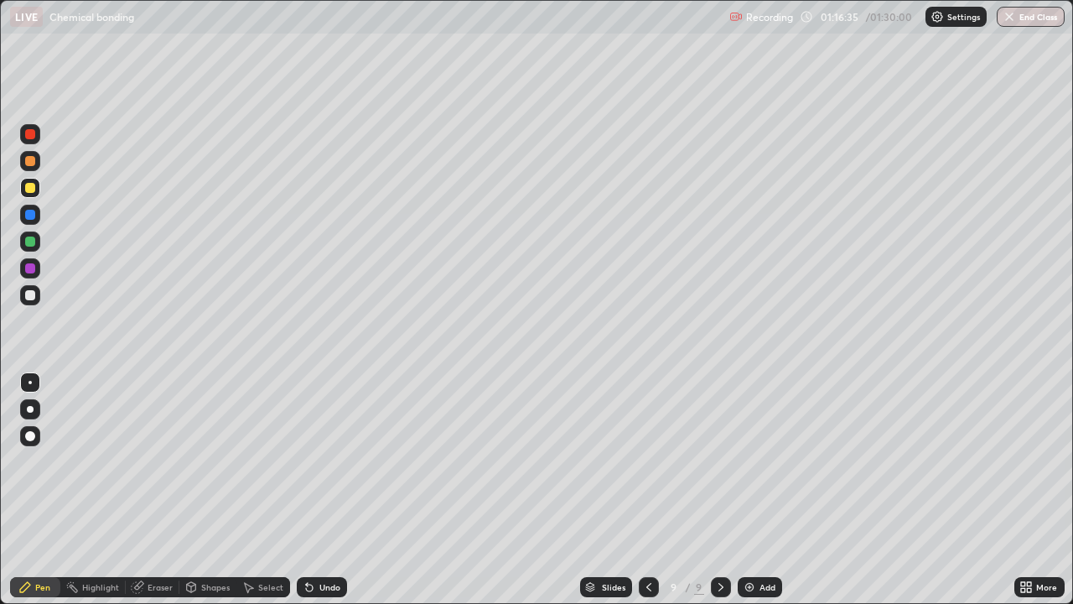
click at [306, 579] on div "Undo" at bounding box center [322, 587] width 50 height 20
click at [308, 578] on div "Undo" at bounding box center [322, 587] width 50 height 20
click at [311, 580] on icon at bounding box center [309, 586] width 13 height 13
click at [317, 593] on div "Undo" at bounding box center [322, 587] width 50 height 20
click at [313, 580] on div "Undo" at bounding box center [322, 587] width 50 height 20
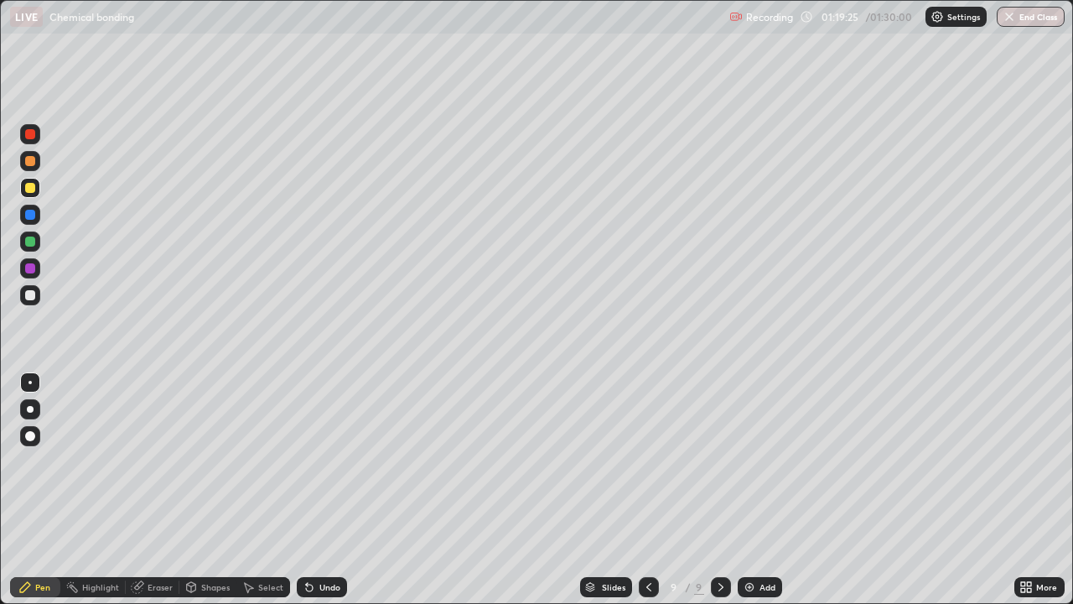
click at [320, 588] on div "Undo" at bounding box center [329, 587] width 21 height 8
click at [754, 583] on img at bounding box center [749, 586] width 13 height 13
click at [36, 134] on div at bounding box center [30, 134] width 20 height 20
click at [31, 187] on div at bounding box center [30, 188] width 10 height 10
click at [848, 19] on div "01:25:05" at bounding box center [841, 17] width 47 height 10
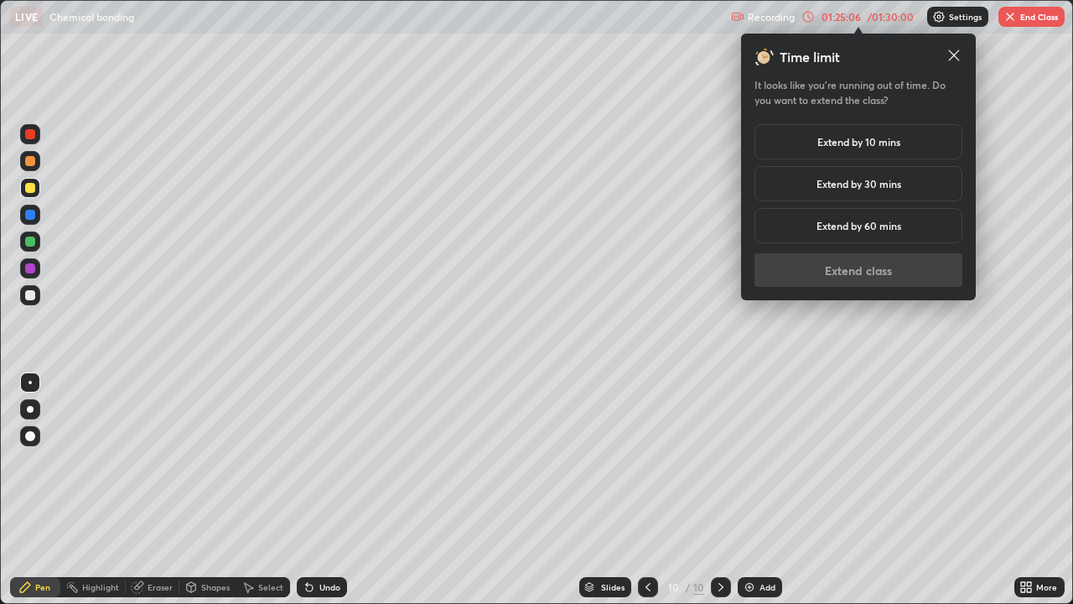
click at [828, 142] on h5 "Extend by 10 mins" at bounding box center [858, 141] width 83 height 15
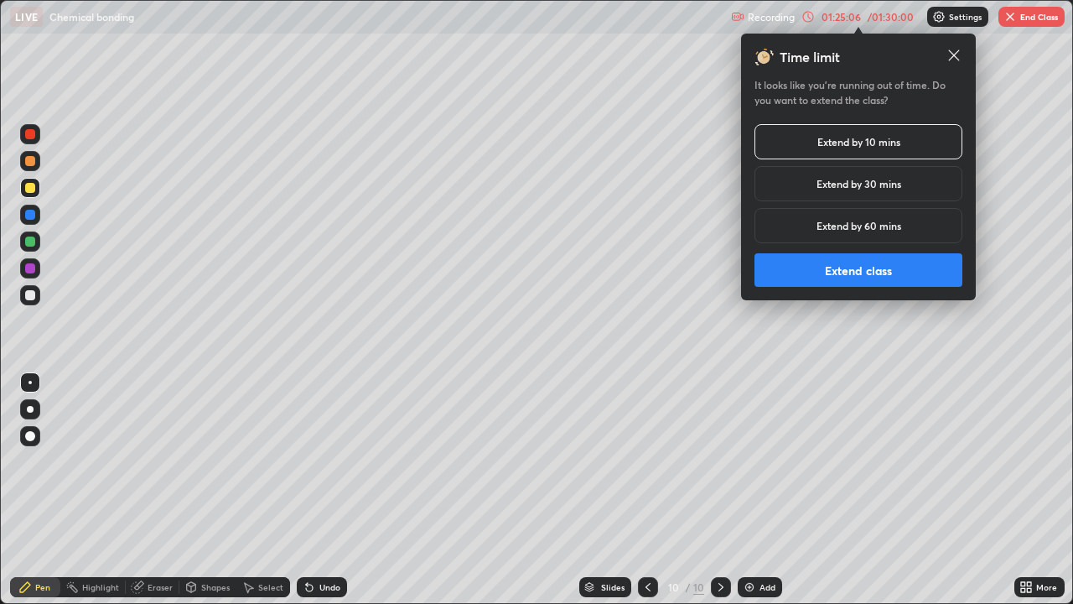
click at [798, 269] on button "Extend class" at bounding box center [858, 270] width 208 height 34
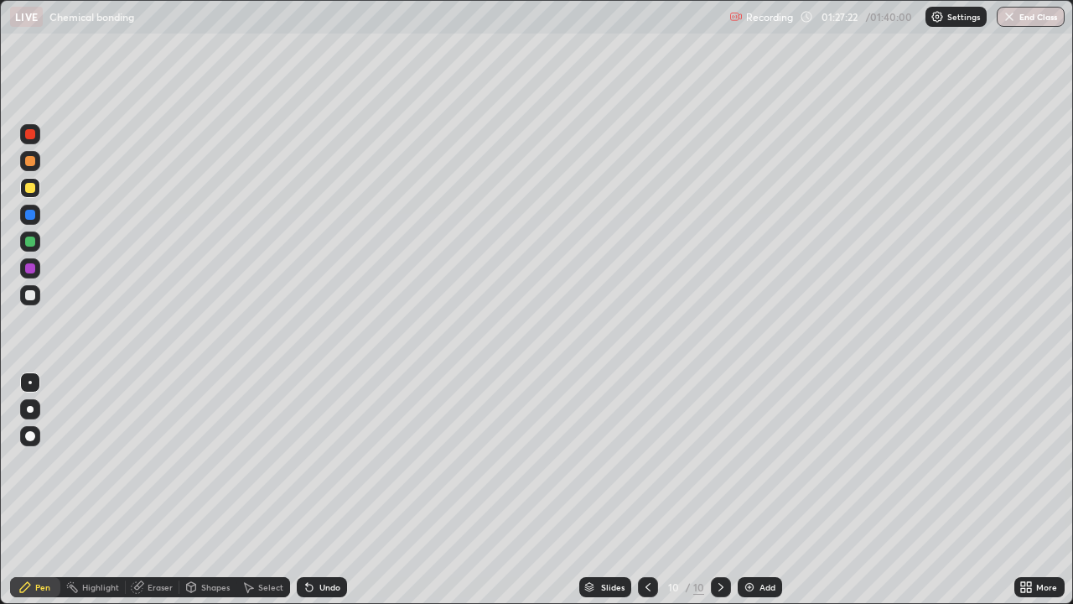
click at [753, 588] on img at bounding box center [749, 586] width 13 height 13
click at [31, 216] on div at bounding box center [30, 215] width 10 height 10
click at [32, 215] on div at bounding box center [30, 215] width 10 height 10
click at [34, 239] on div at bounding box center [30, 241] width 10 height 10
click at [313, 582] on icon at bounding box center [309, 586] width 13 height 13
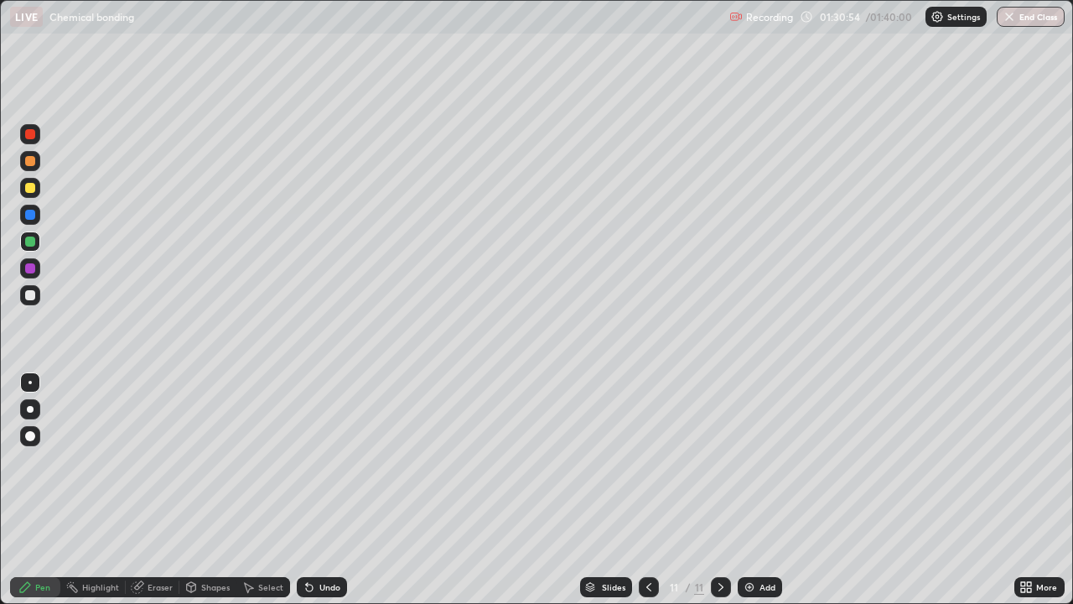
click at [752, 581] on img at bounding box center [749, 586] width 13 height 13
click at [307, 588] on icon at bounding box center [309, 587] width 7 height 7
click at [316, 586] on div "Undo" at bounding box center [322, 587] width 50 height 20
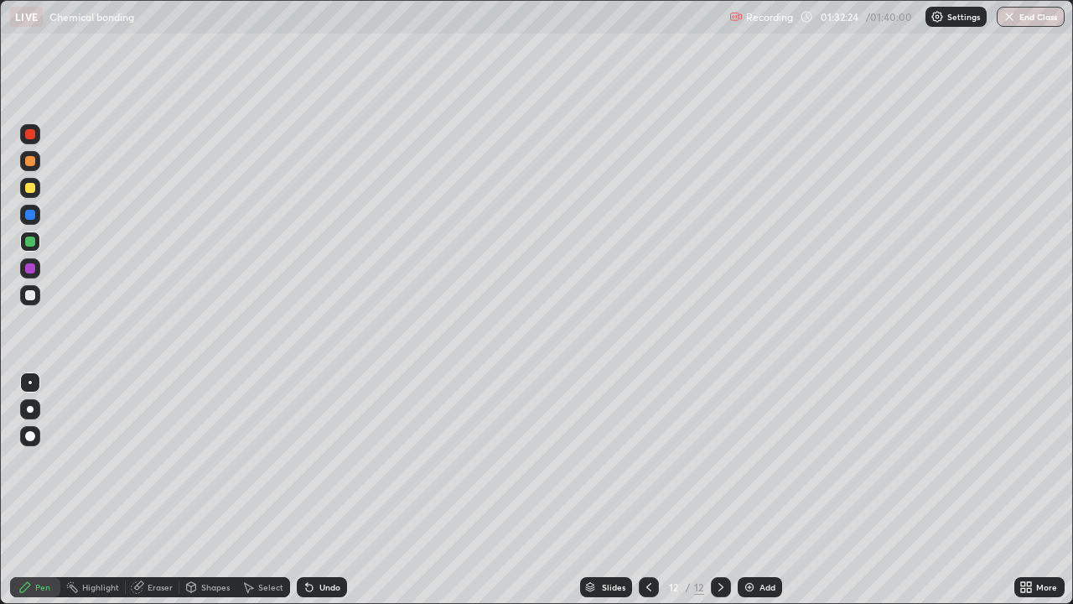
click at [33, 270] on div at bounding box center [30, 268] width 10 height 10
click at [744, 584] on img at bounding box center [749, 586] width 13 height 13
click at [158, 588] on div "Eraser" at bounding box center [160, 587] width 25 height 8
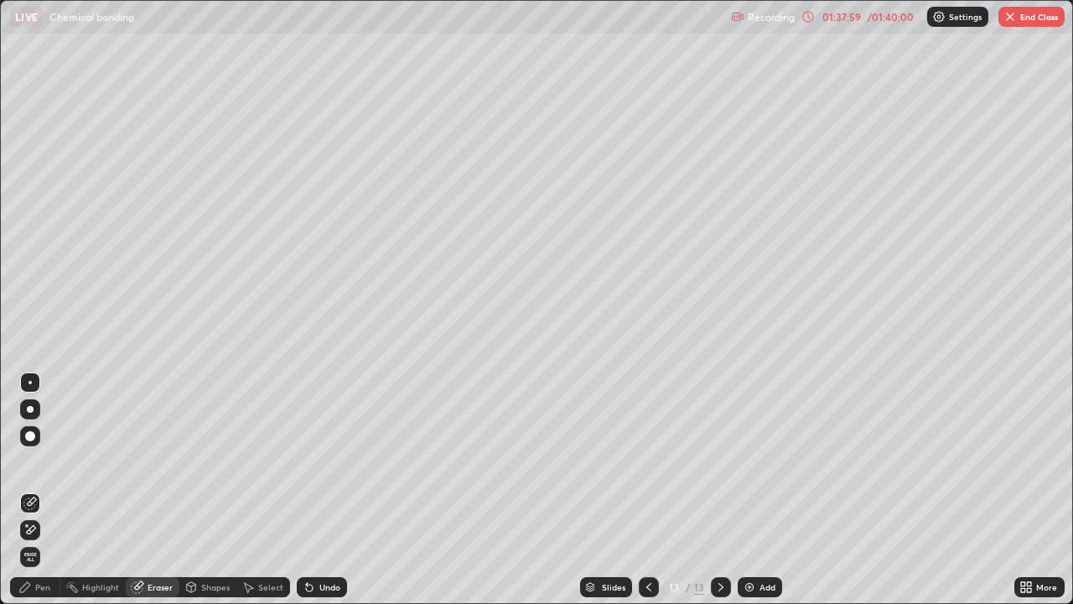
click at [48, 577] on div "Pen" at bounding box center [35, 587] width 50 height 20
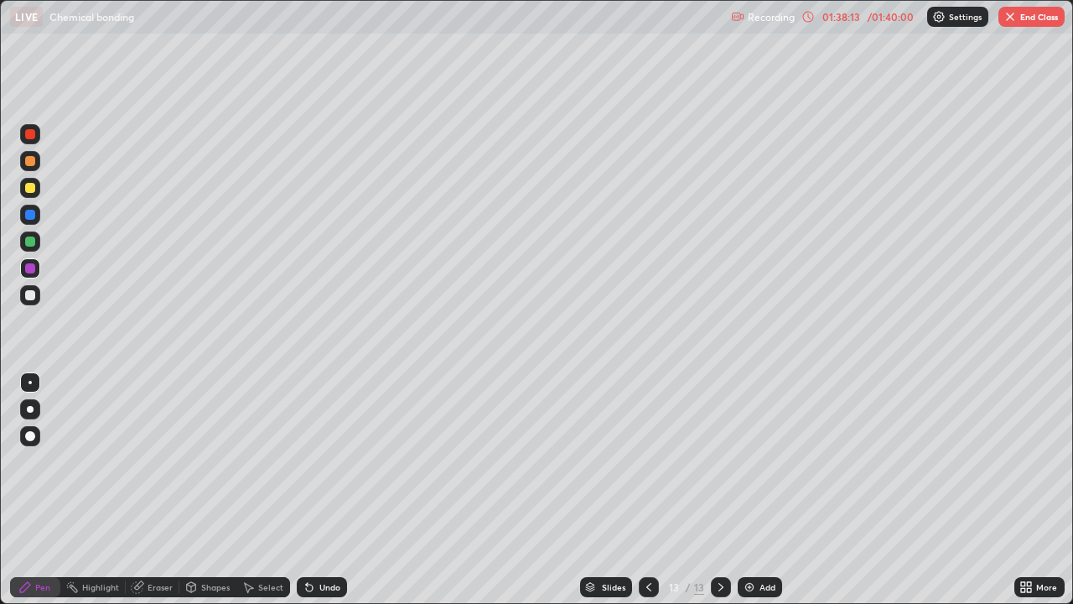
click at [34, 241] on div at bounding box center [30, 241] width 10 height 10
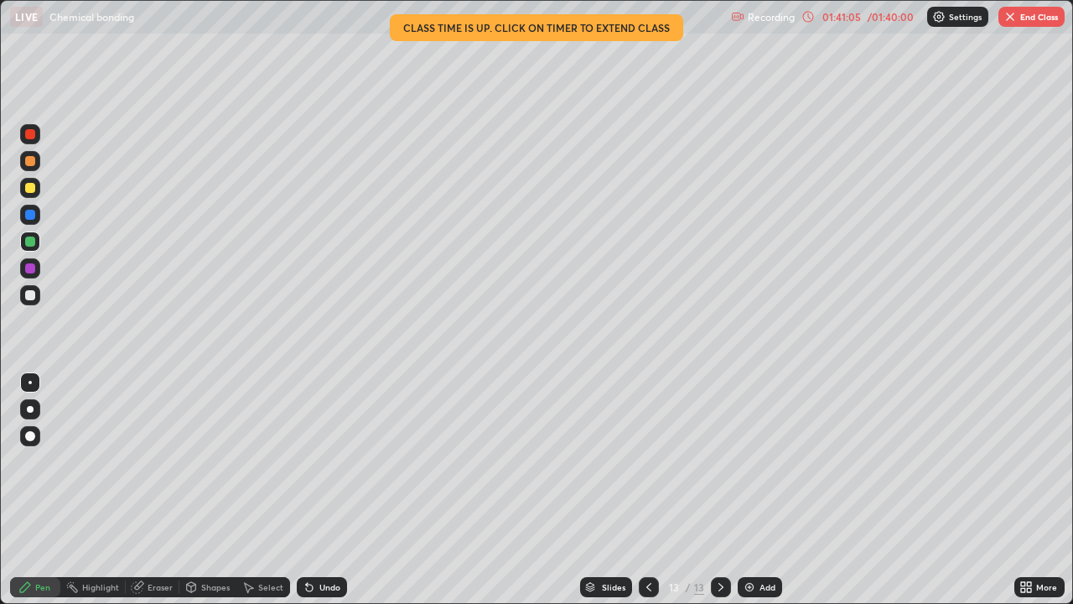
click at [1015, 18] on img "button" at bounding box center [1009, 16] width 13 height 13
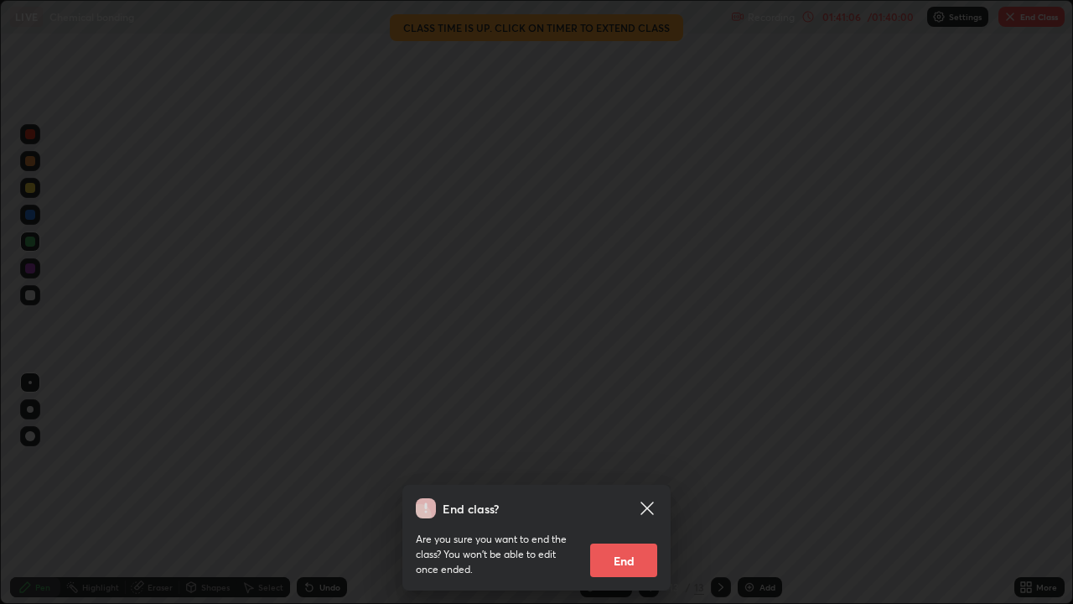
click at [626, 563] on button "End" at bounding box center [623, 560] width 67 height 34
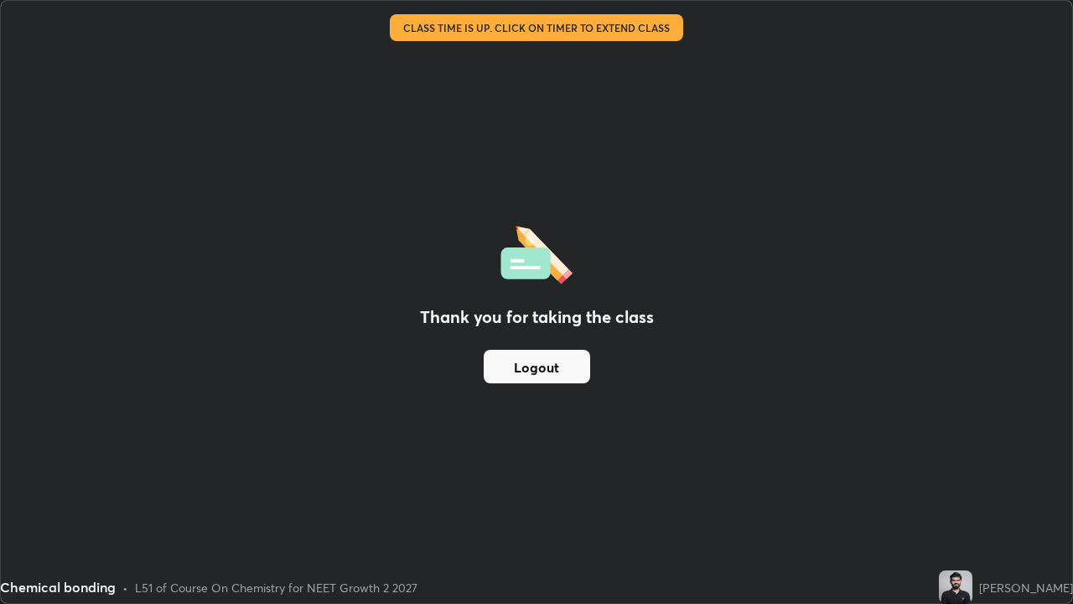
click at [553, 374] on button "Logout" at bounding box center [537, 367] width 106 height 34
